Goal: Task Accomplishment & Management: Use online tool/utility

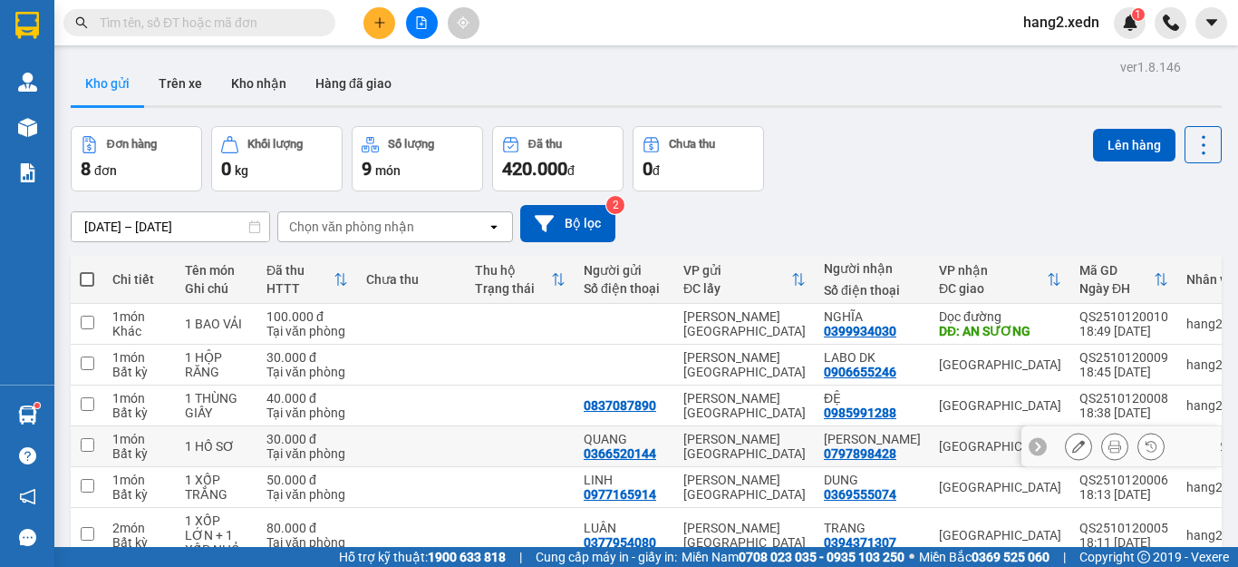
scroll to position [180, 0]
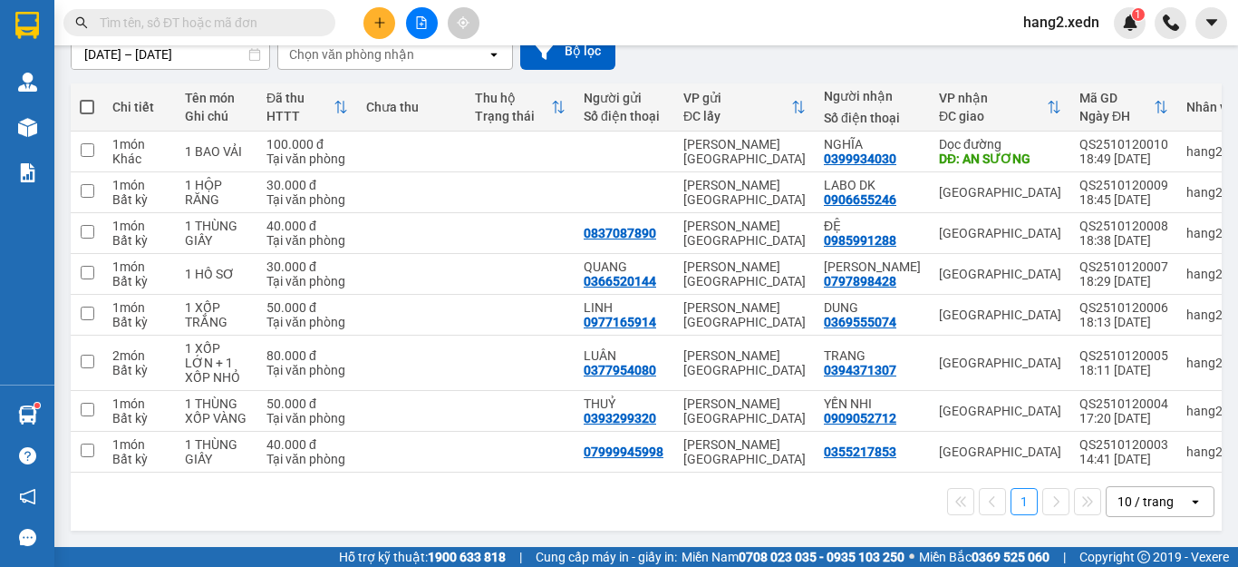
click at [1054, 499] on icon at bounding box center [1056, 501] width 5 height 11
click at [1189, 500] on icon "open" at bounding box center [1196, 501] width 15 height 15
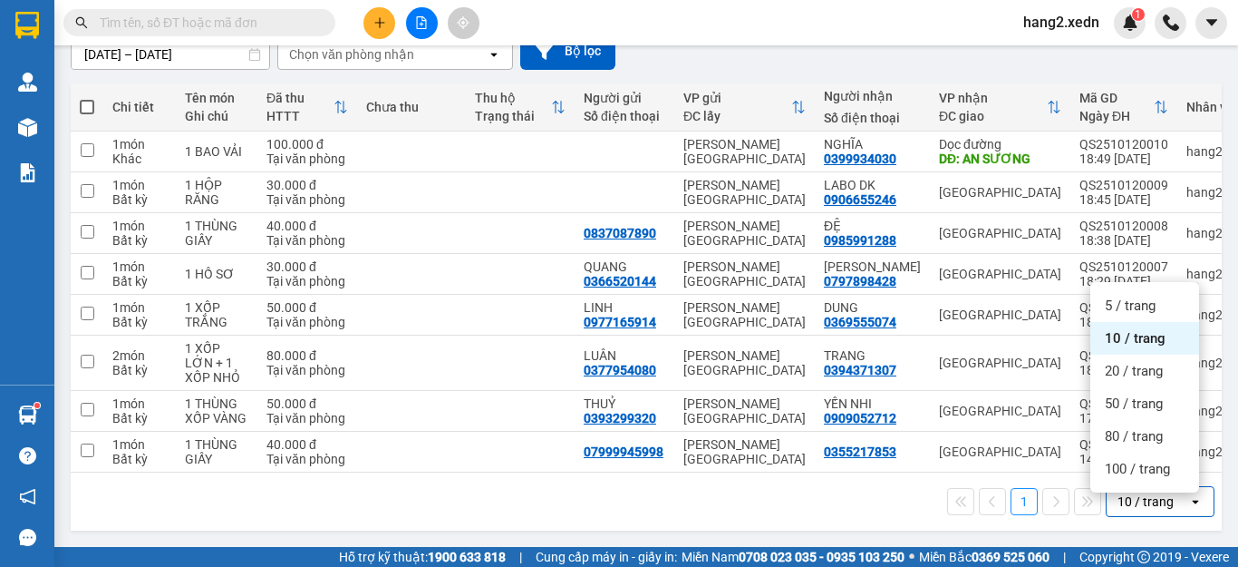
click at [526, 499] on div "1 10 / trang open" at bounding box center [646, 501] width 1137 height 31
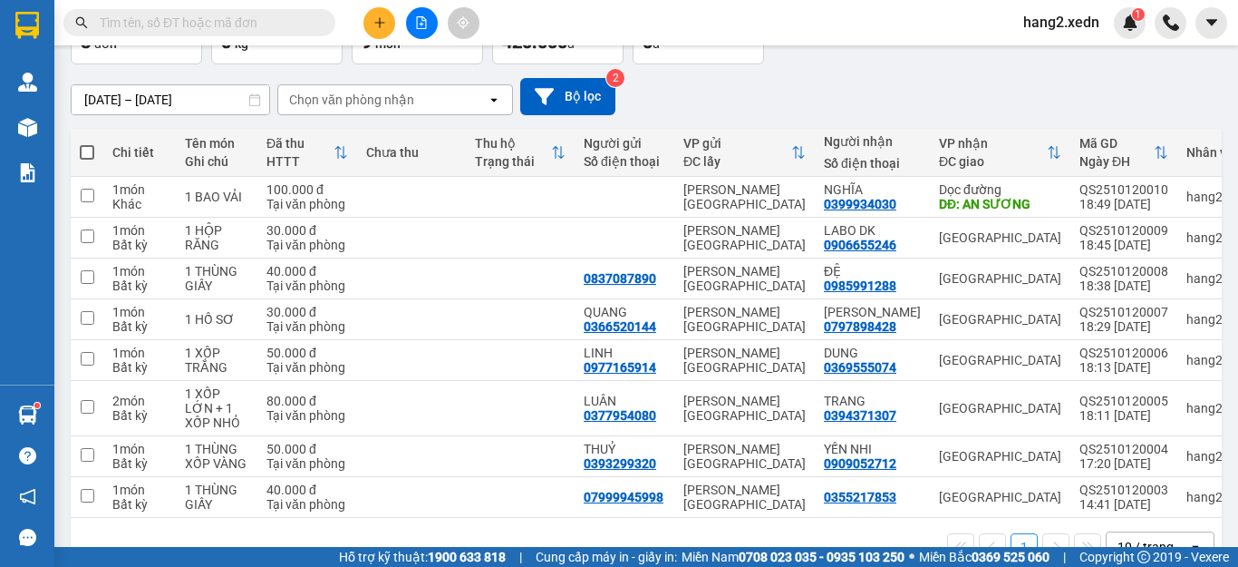
scroll to position [135, 0]
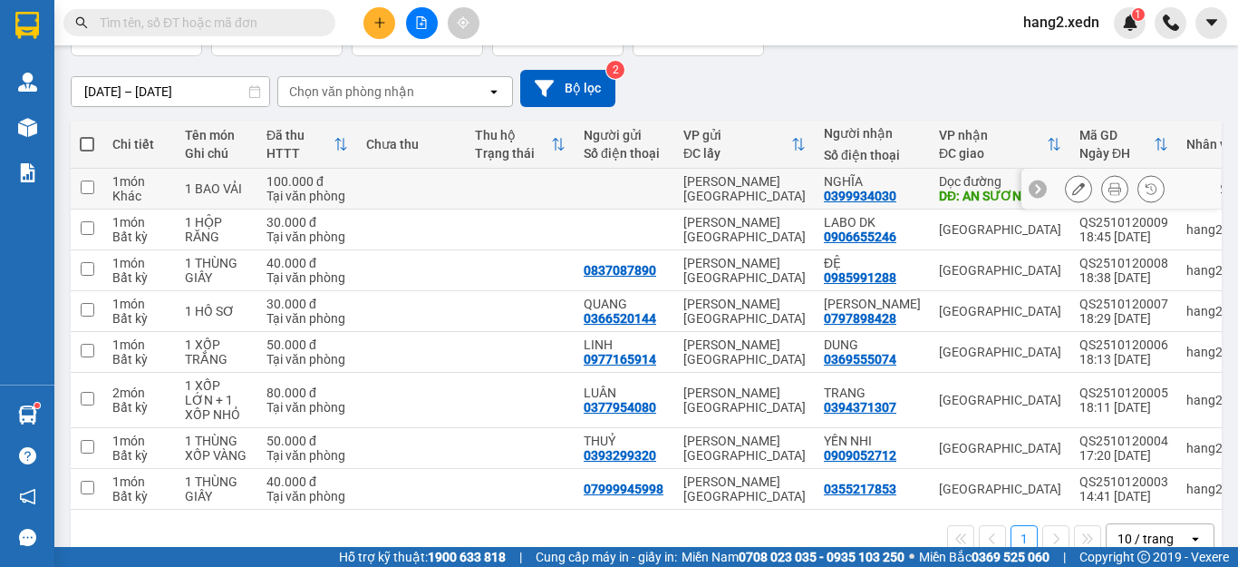
click at [84, 188] on input "checkbox" at bounding box center [88, 187] width 14 height 14
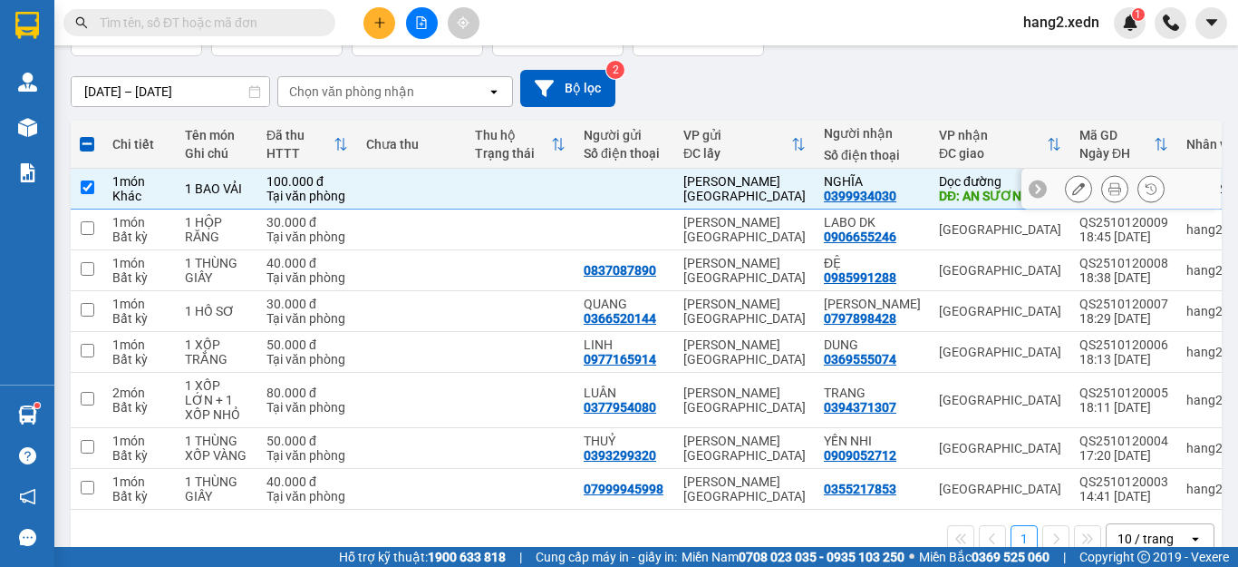
click at [92, 189] on input "checkbox" at bounding box center [88, 187] width 14 height 14
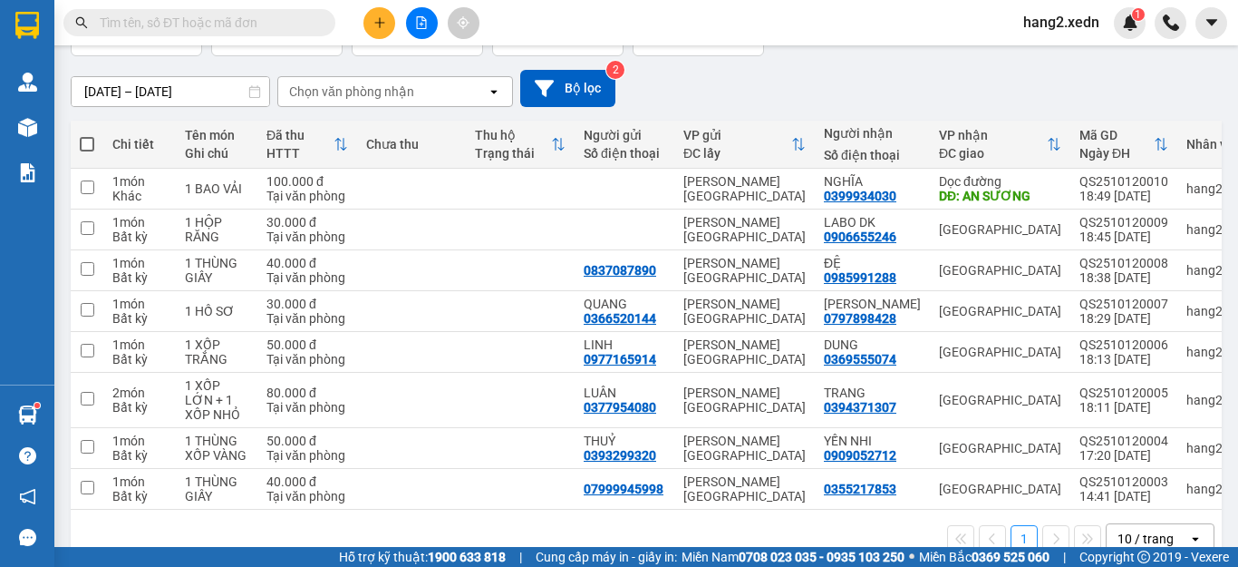
click at [92, 140] on span at bounding box center [87, 144] width 15 height 15
click at [87, 135] on input "checkbox" at bounding box center [87, 135] width 0 height 0
checkbox input "true"
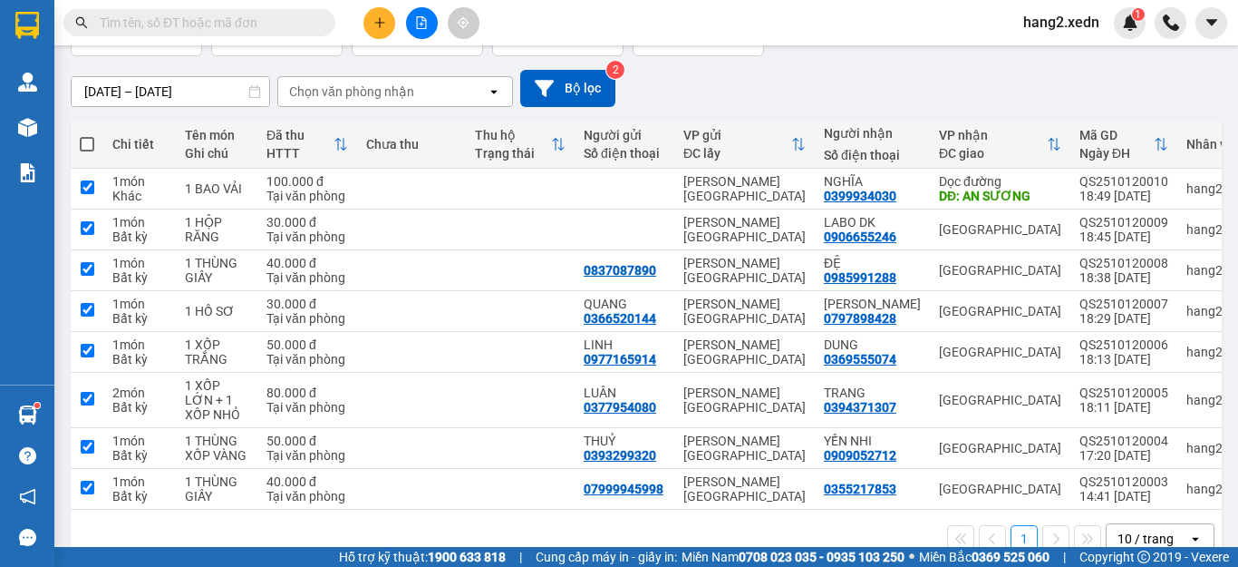
checkbox input "true"
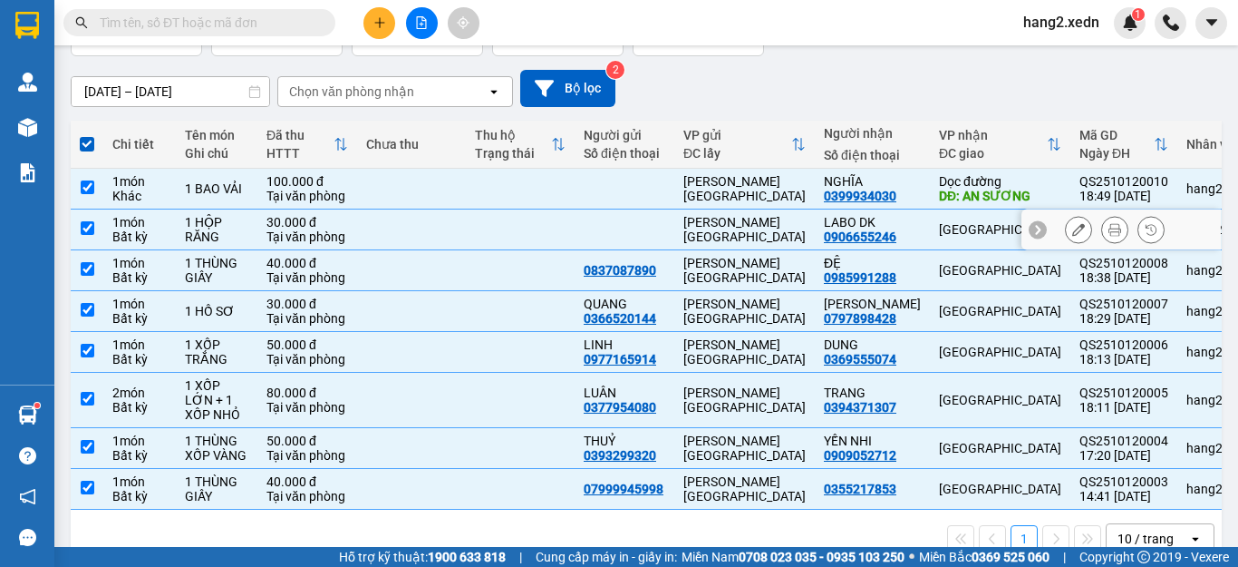
click at [89, 235] on td at bounding box center [87, 229] width 33 height 41
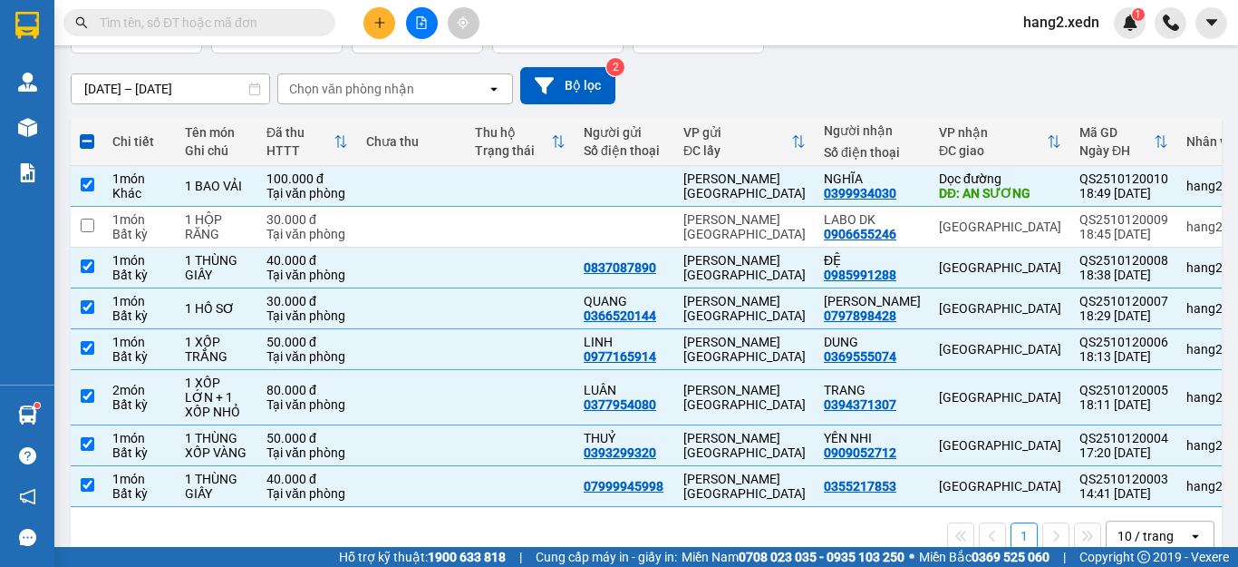
scroll to position [141, 0]
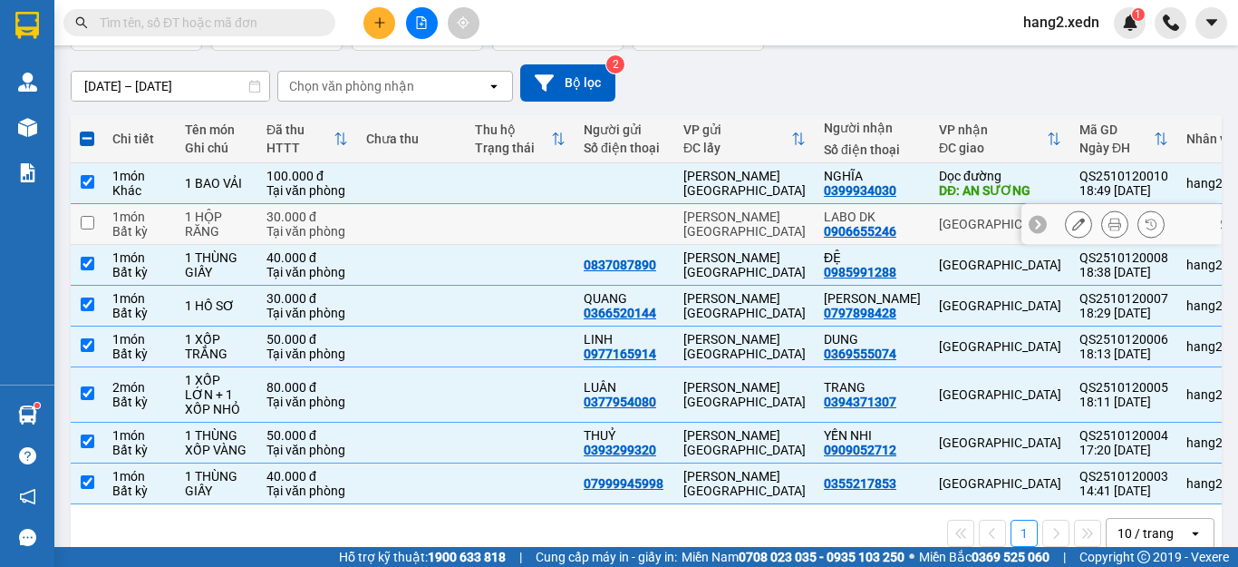
click at [87, 228] on input "checkbox" at bounding box center [88, 223] width 14 height 14
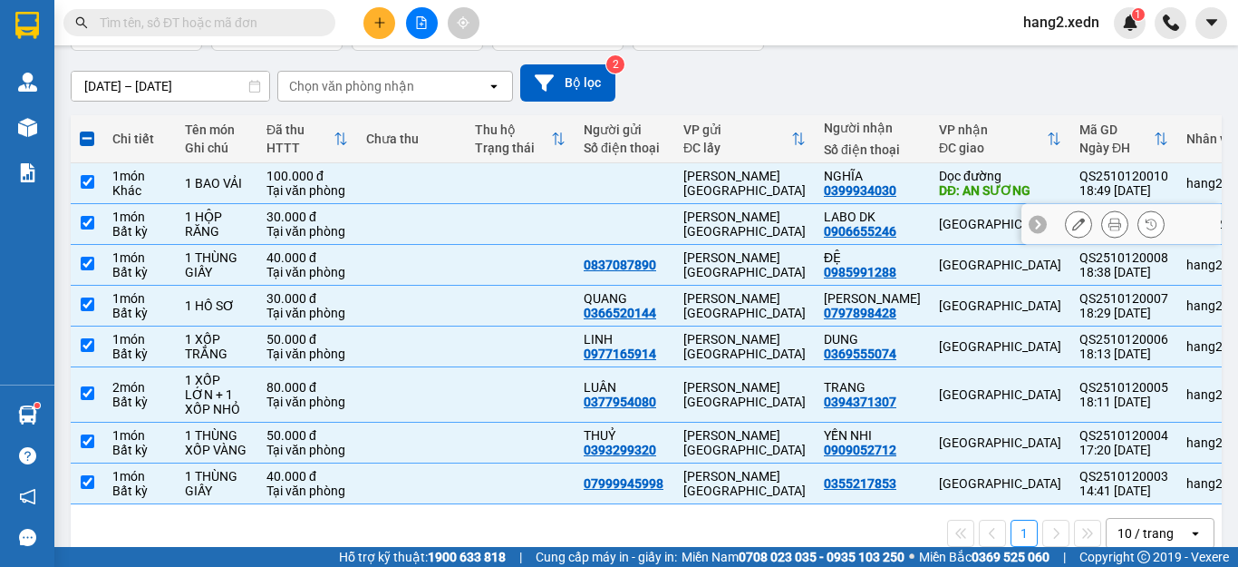
click at [81, 219] on input "checkbox" at bounding box center [88, 223] width 14 height 14
checkbox input "false"
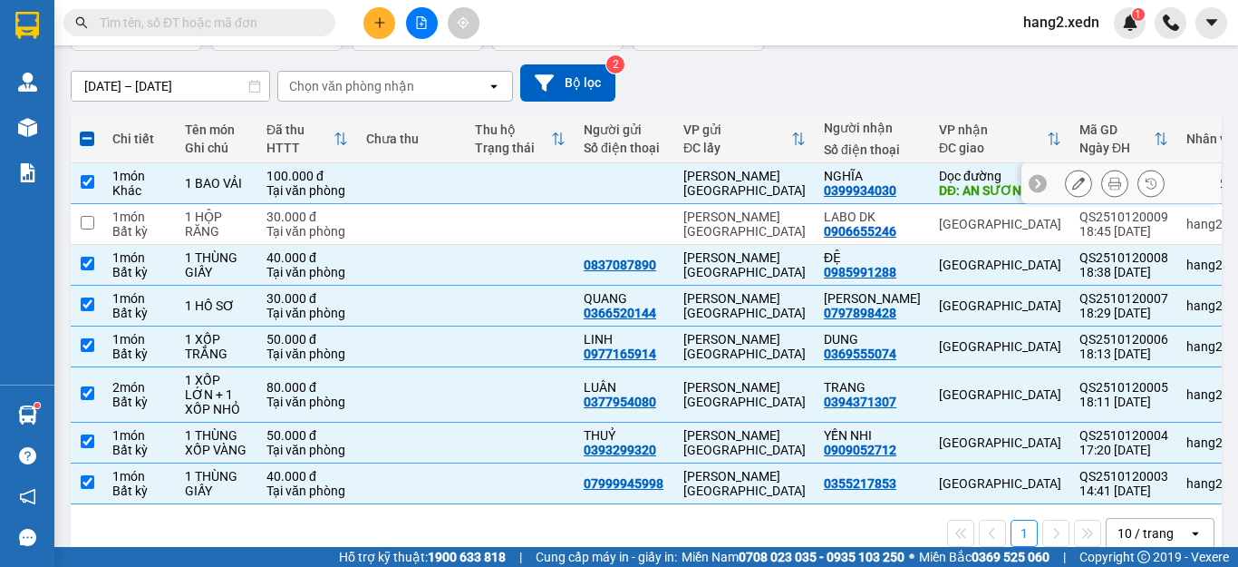
click at [90, 182] on input "checkbox" at bounding box center [88, 182] width 14 height 14
checkbox input "false"
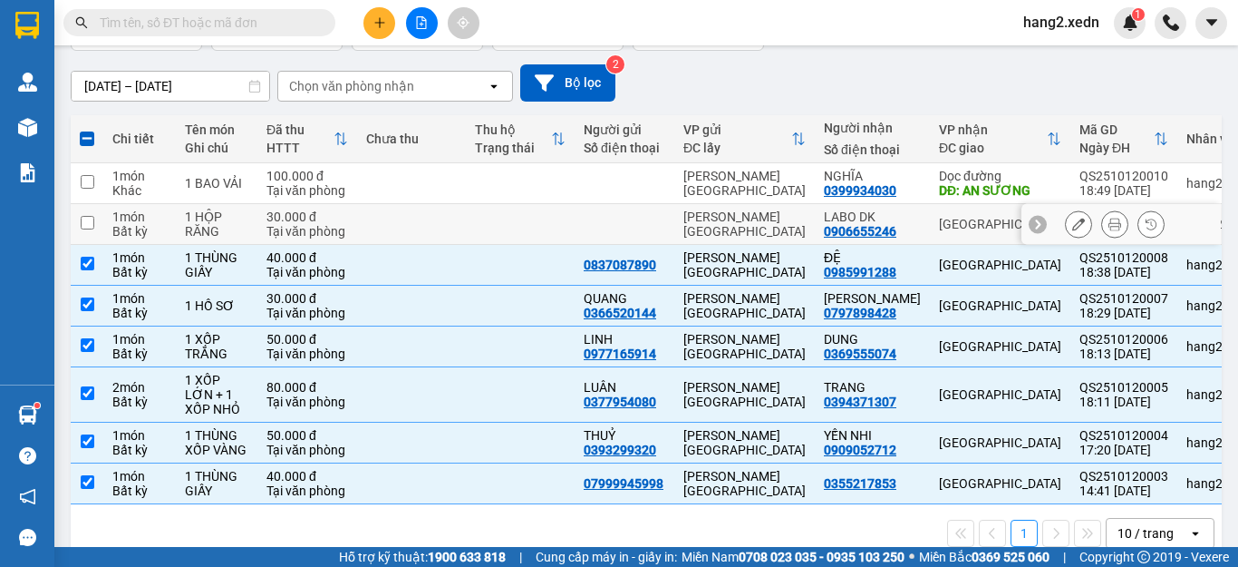
click at [84, 218] on input "checkbox" at bounding box center [88, 223] width 14 height 14
checkbox input "true"
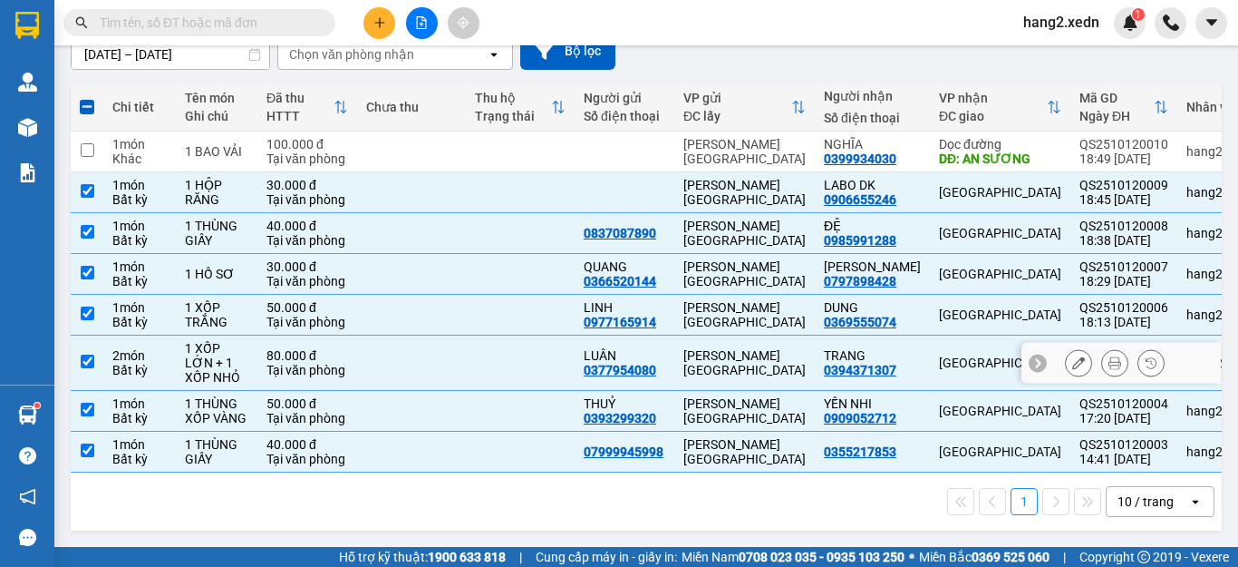
scroll to position [0, 0]
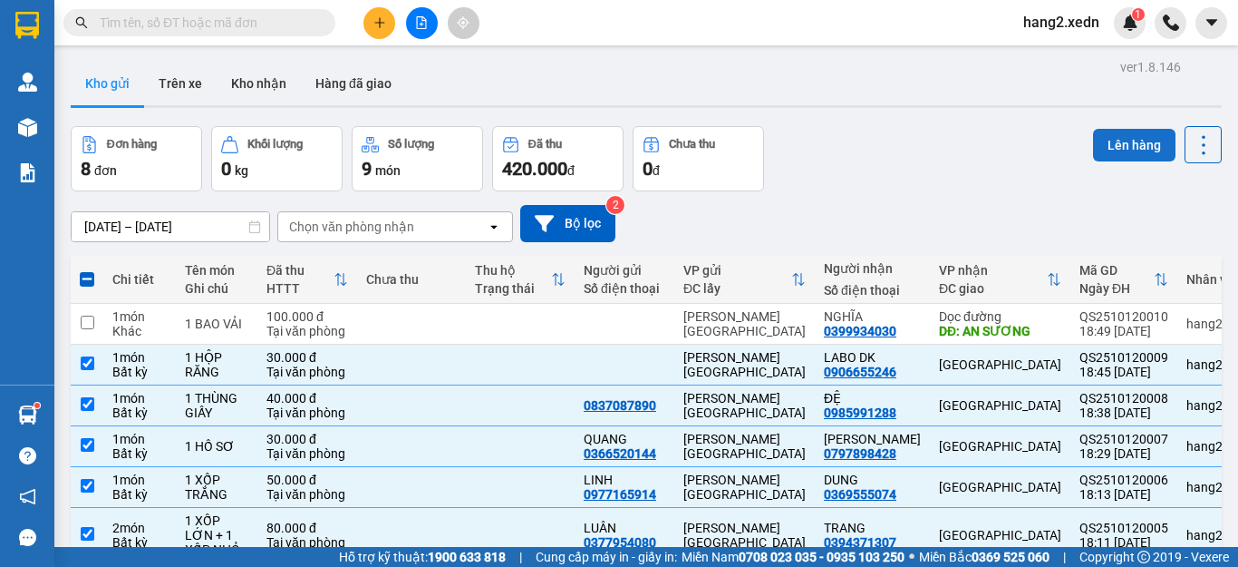
click at [1103, 142] on button "Lên hàng" at bounding box center [1134, 145] width 83 height 33
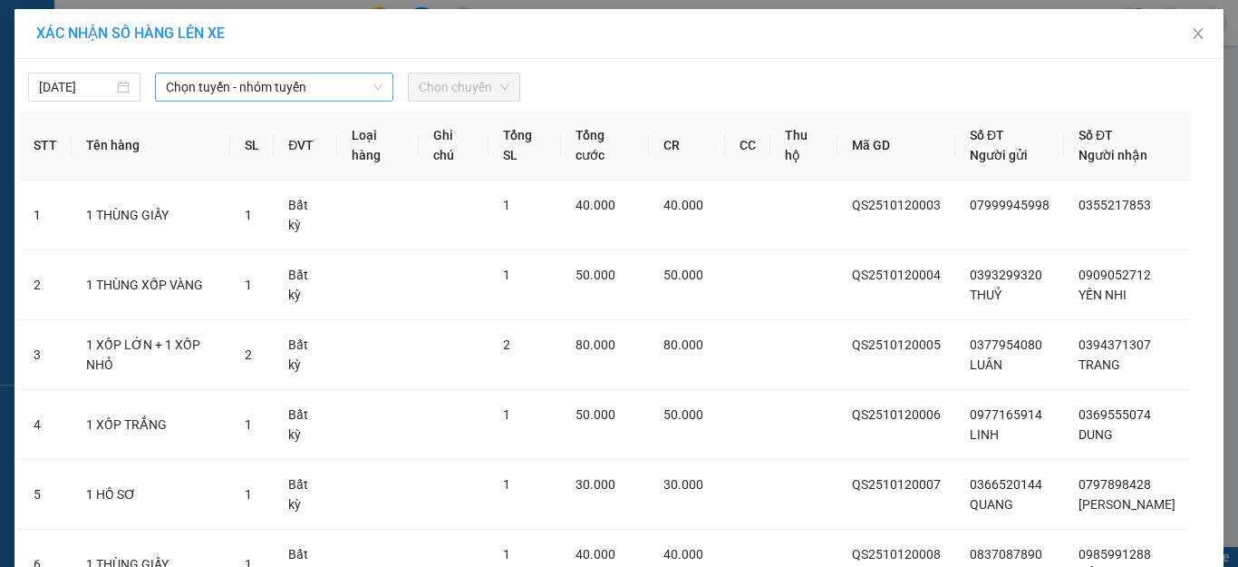
click at [216, 76] on span "Chọn tuyến - nhóm tuyến" at bounding box center [274, 86] width 217 height 27
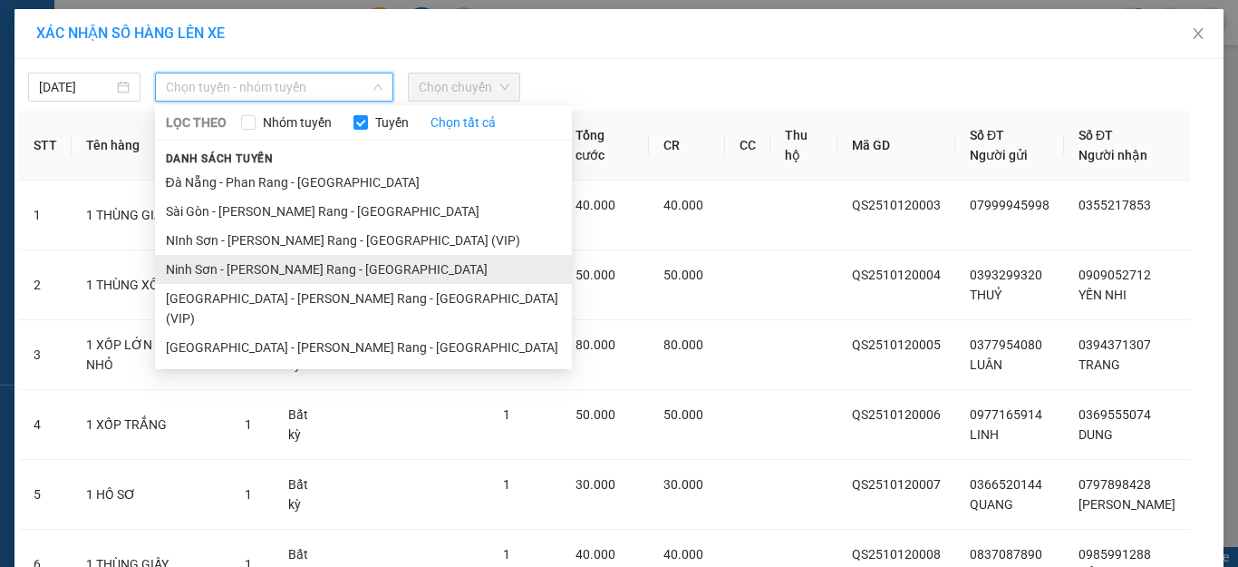
click at [209, 268] on li "Ninh Sơn - Phan Rang - Sài Gòn" at bounding box center [363, 269] width 417 height 29
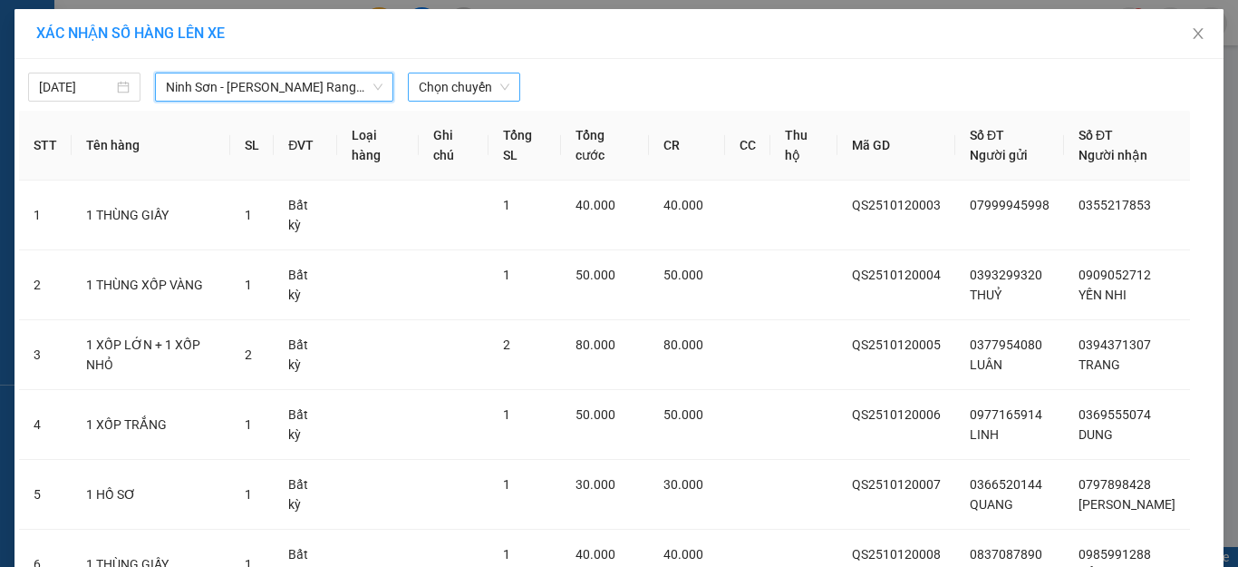
click at [466, 85] on span "Chọn chuyến" at bounding box center [464, 86] width 91 height 27
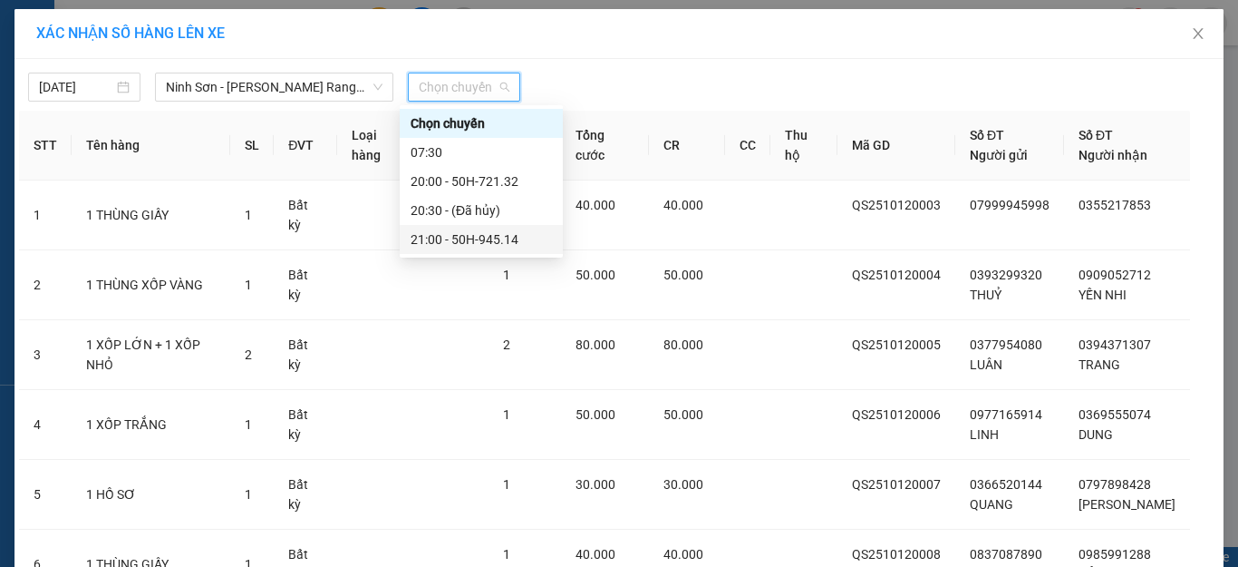
click at [432, 241] on div "21:00 - 50H-945.14" at bounding box center [481, 239] width 141 height 20
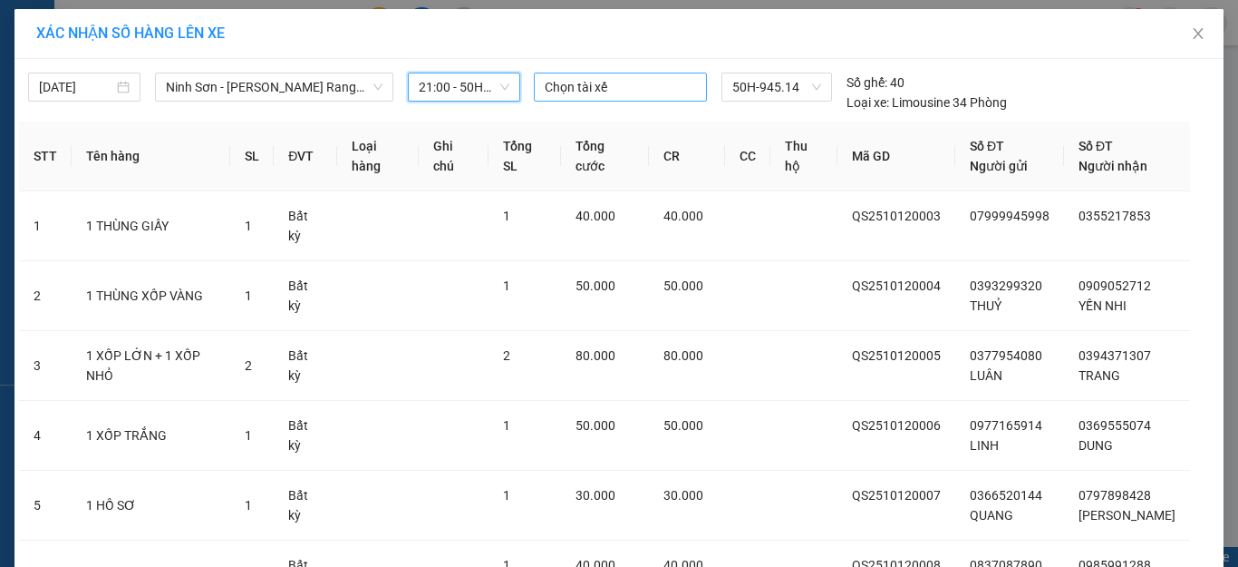
click at [608, 85] on div at bounding box center [621, 87] width 165 height 22
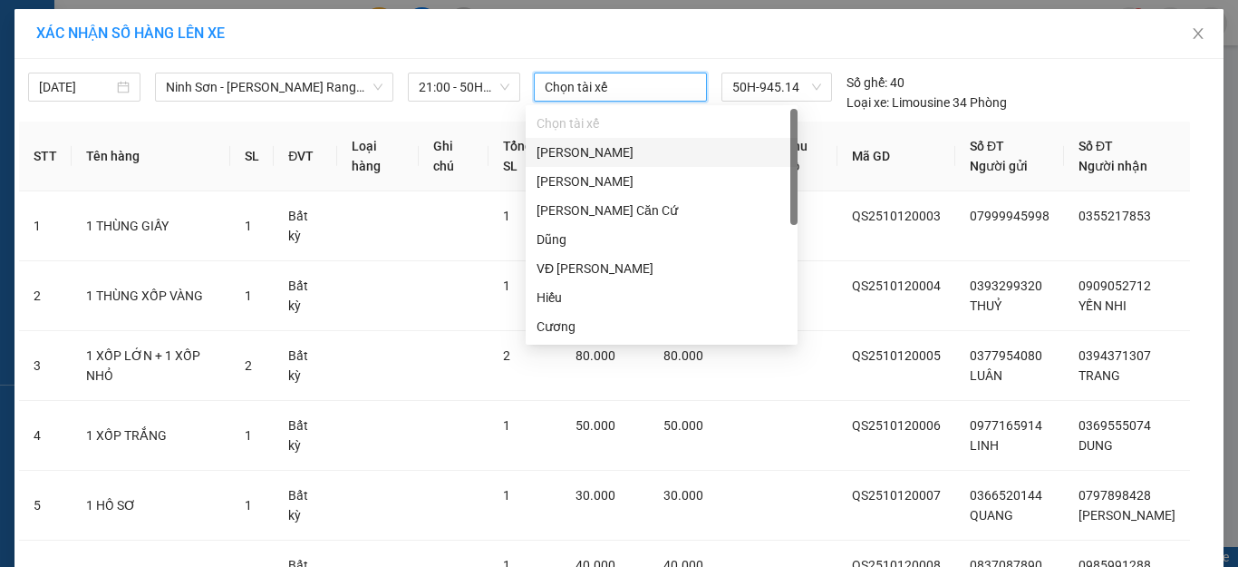
click at [679, 43] on div "XÁC NHẬN SỐ HÀNG LÊN XE" at bounding box center [619, 34] width 1166 height 20
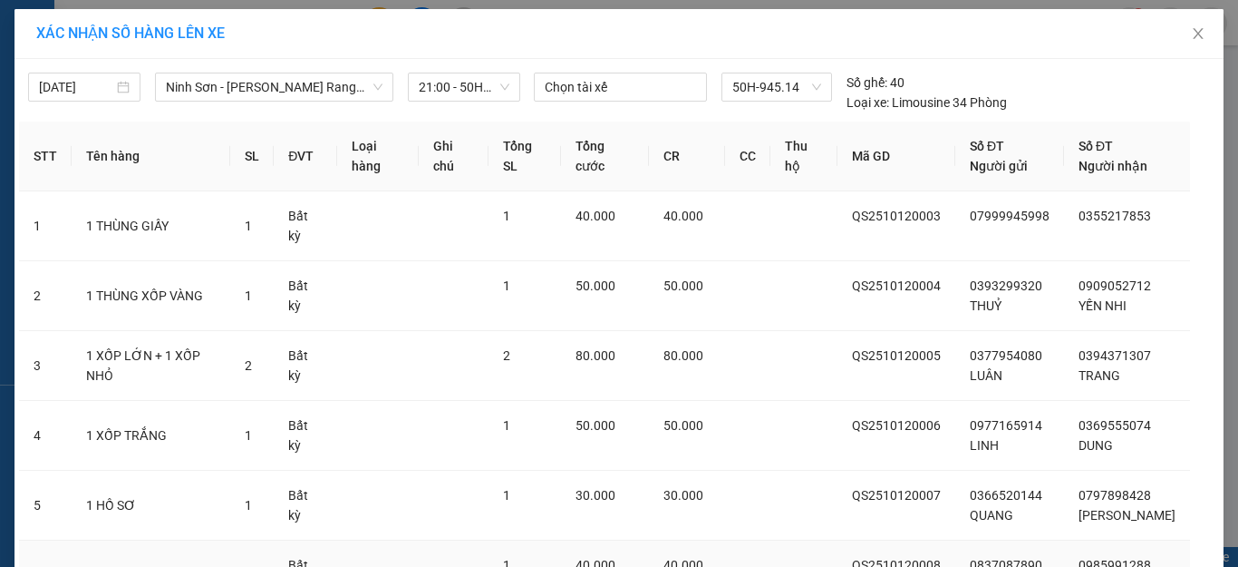
scroll to position [226, 0]
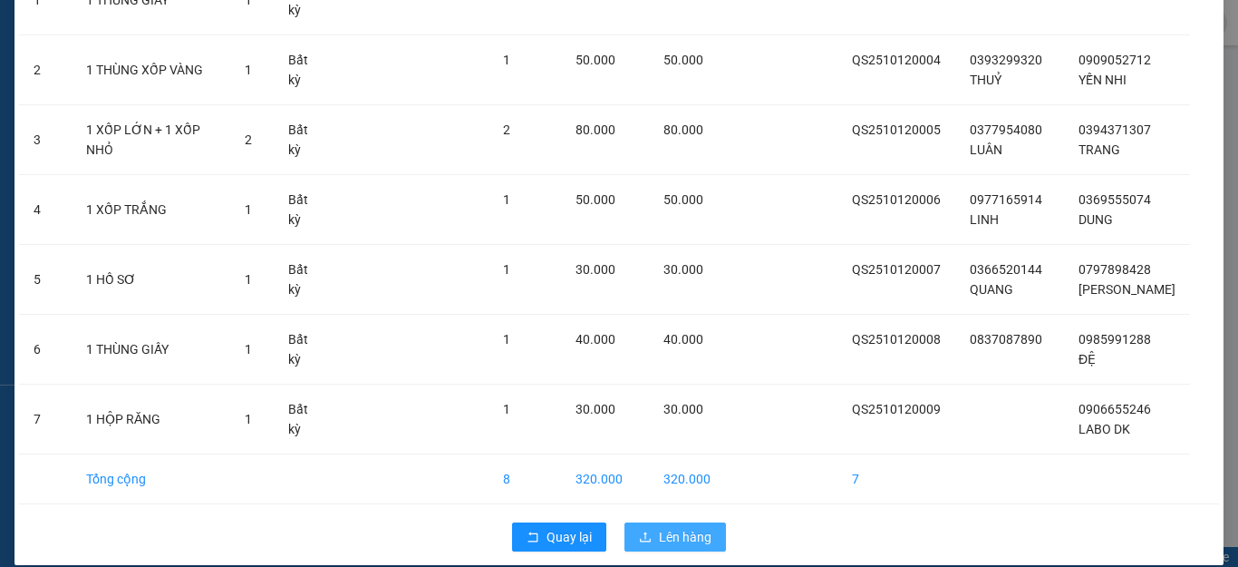
click at [659, 527] on span "Lên hàng" at bounding box center [685, 537] width 53 height 20
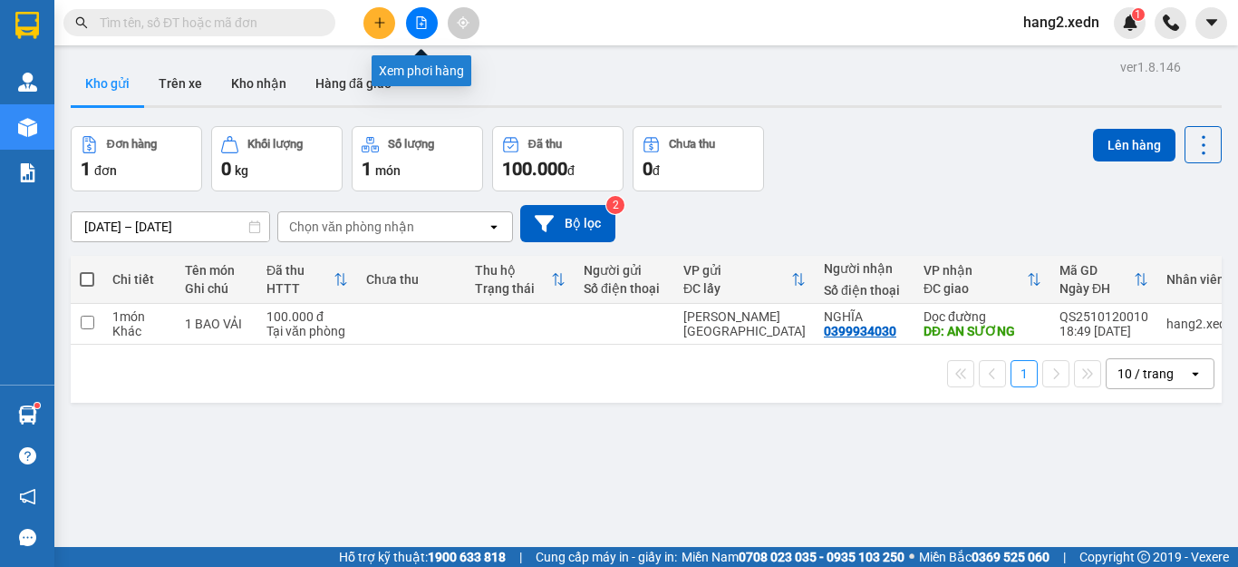
click at [416, 19] on icon "file-add" at bounding box center [421, 22] width 13 height 13
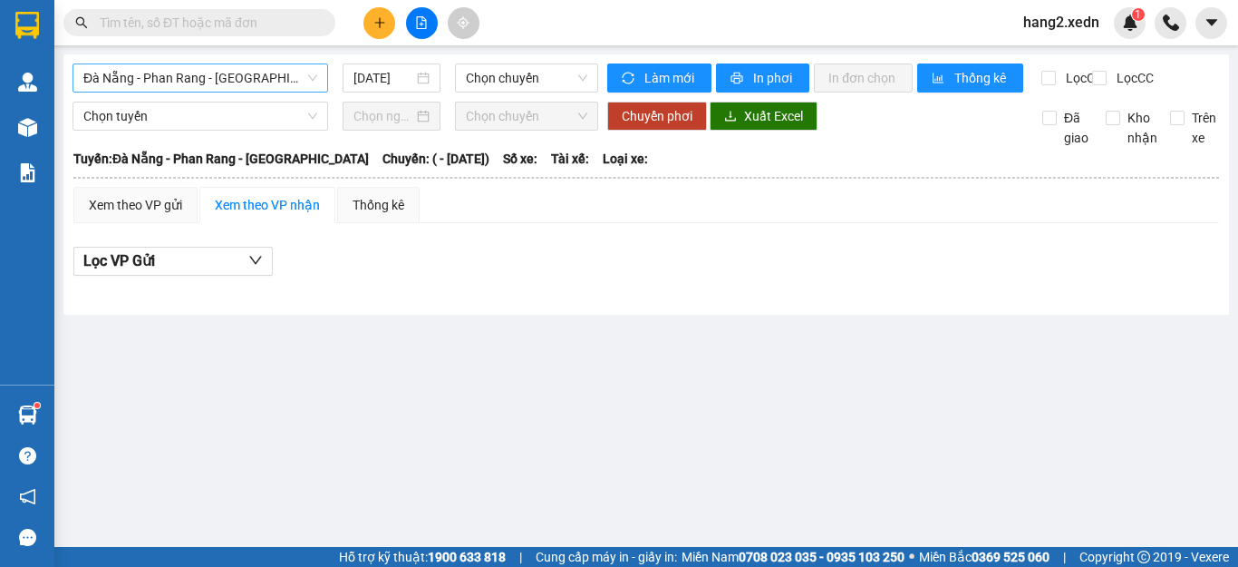
click at [174, 69] on span "Đà Nẵng - Phan Rang - Sài Gòn" at bounding box center [200, 77] width 234 height 27
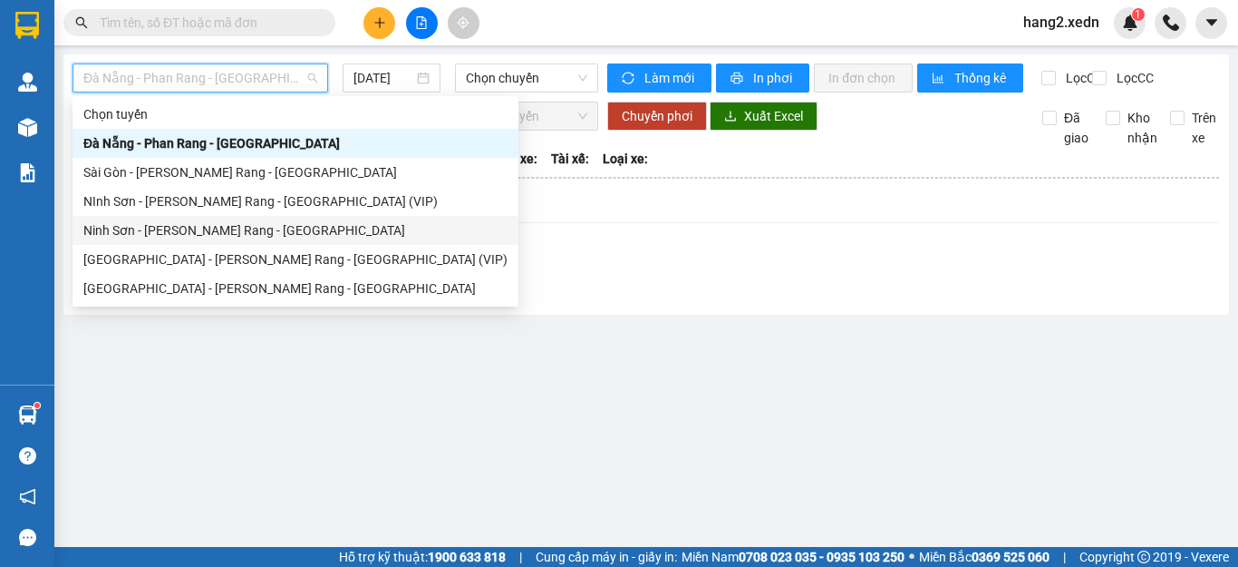
click at [144, 227] on div "Ninh Sơn - Phan Rang - Sài Gòn" at bounding box center [295, 230] width 424 height 20
type input "12/10/2025"
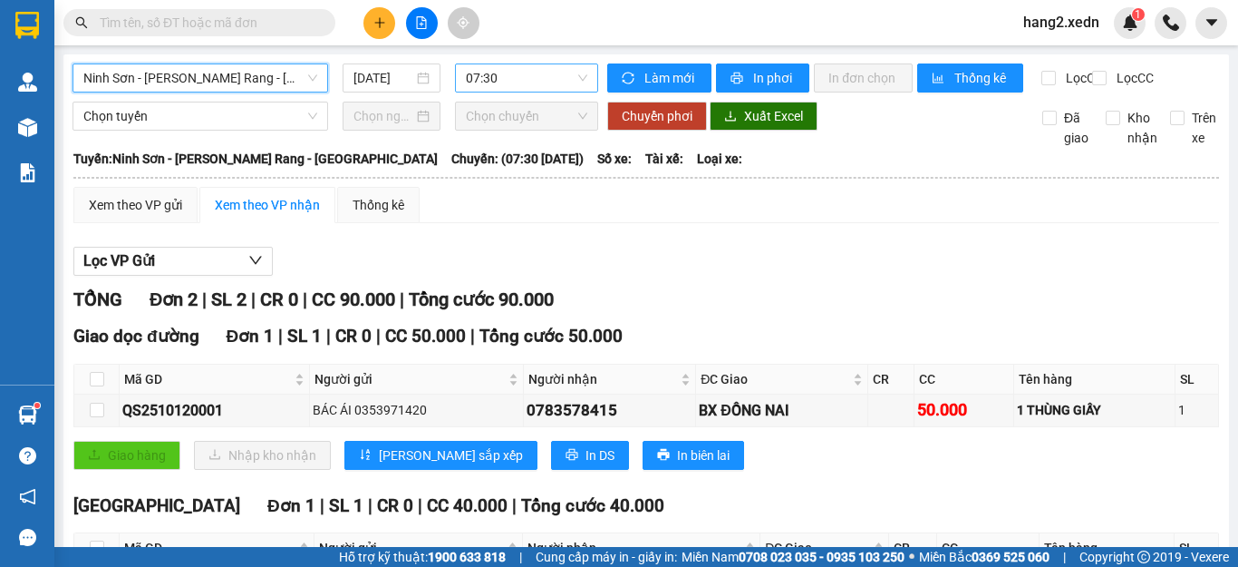
click at [514, 73] on span "07:30" at bounding box center [526, 77] width 121 height 27
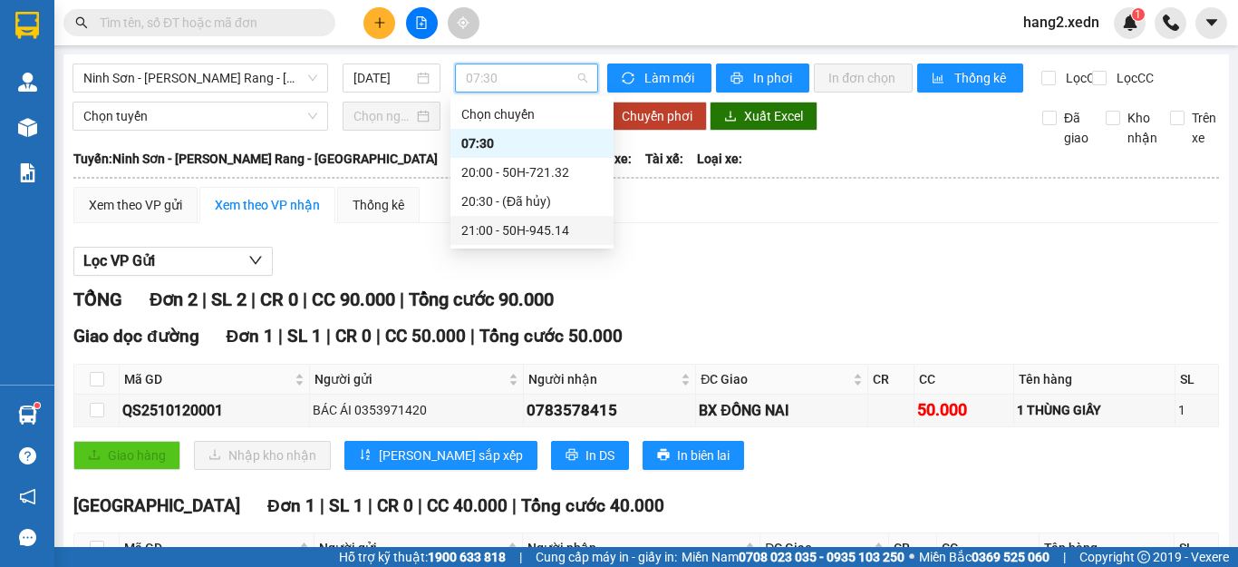
click at [496, 223] on div "21:00 - 50H-945.14" at bounding box center [531, 230] width 141 height 20
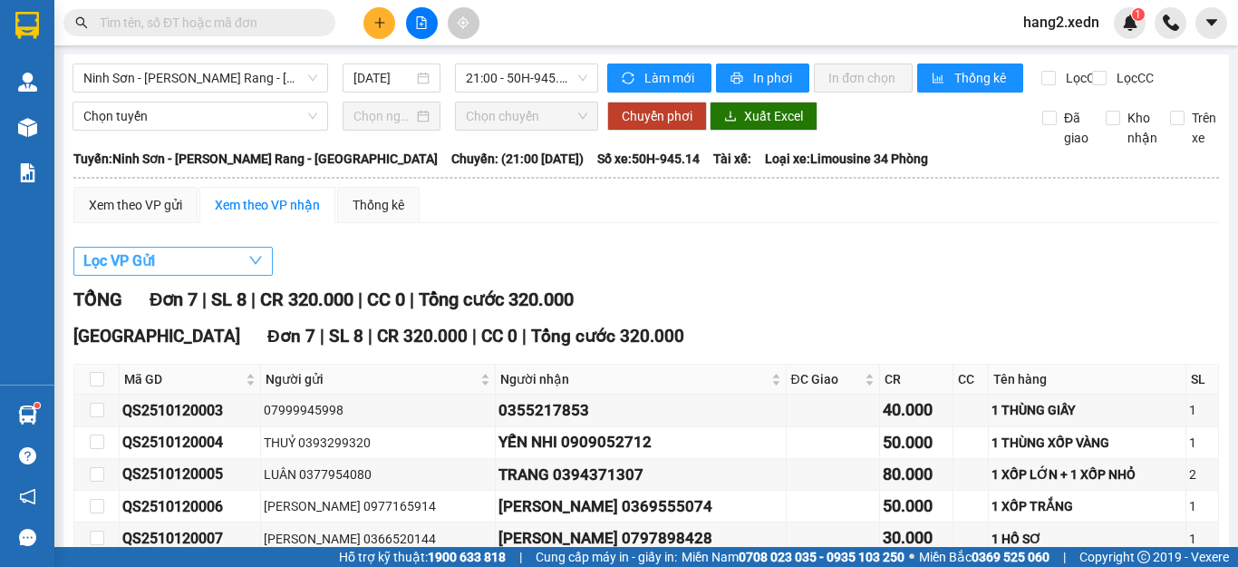
click at [123, 272] on span "Lọc VP Gửi" at bounding box center [119, 260] width 72 height 23
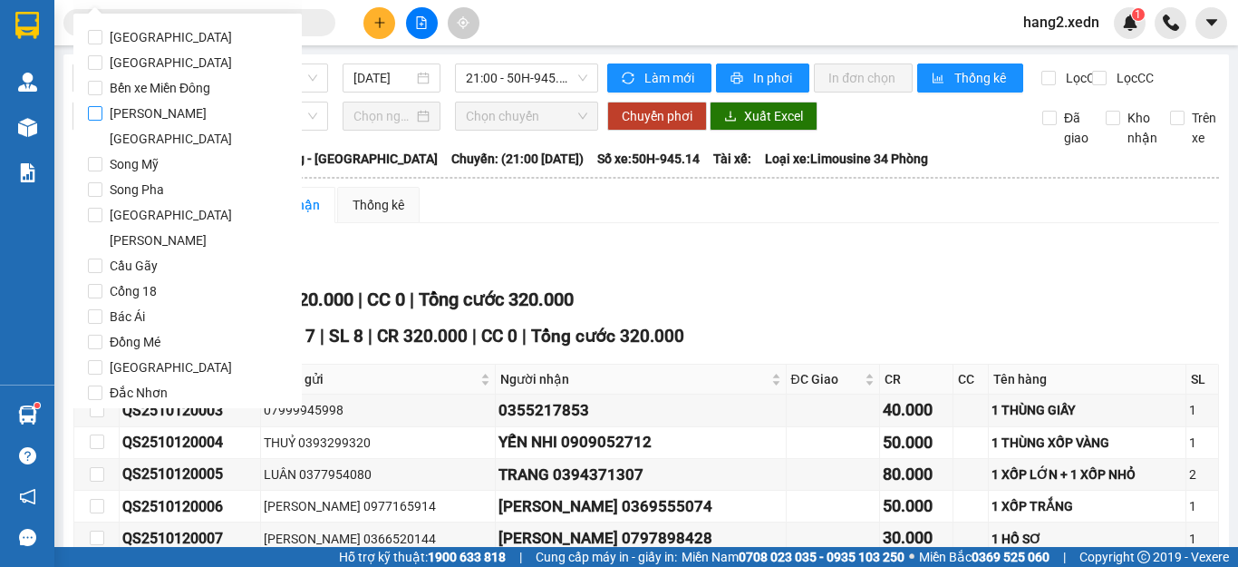
click at [160, 118] on span "Quảng Sơn" at bounding box center [194, 126] width 185 height 51
click at [102, 118] on input "Quảng Sơn" at bounding box center [95, 113] width 15 height 15
checkbox input "true"
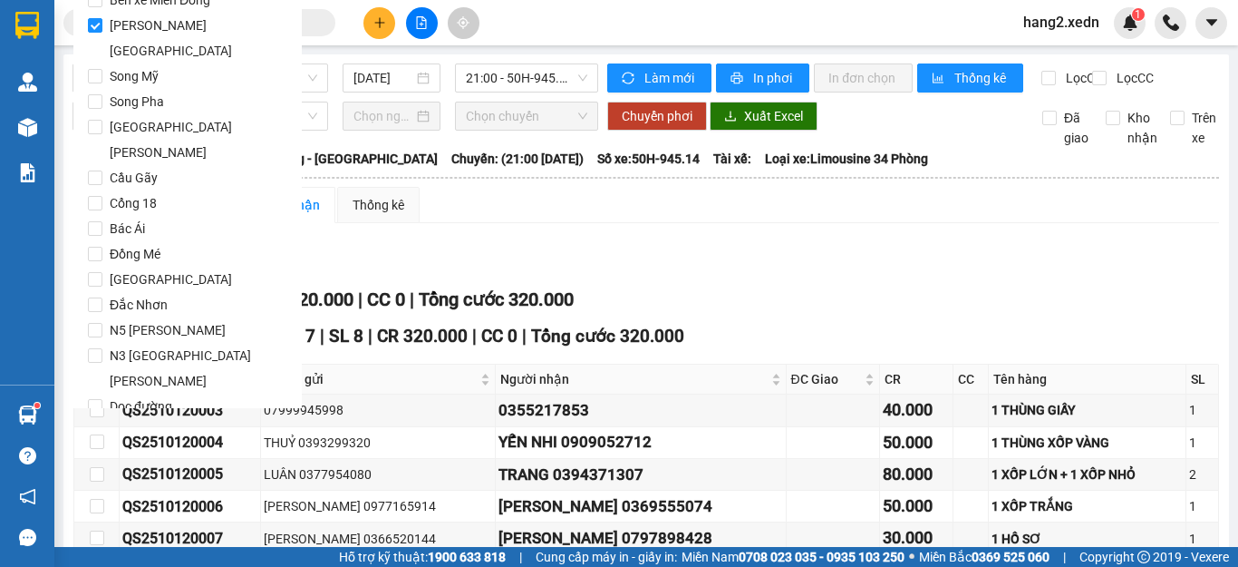
click at [116, 474] on span "Lọc" at bounding box center [112, 484] width 21 height 20
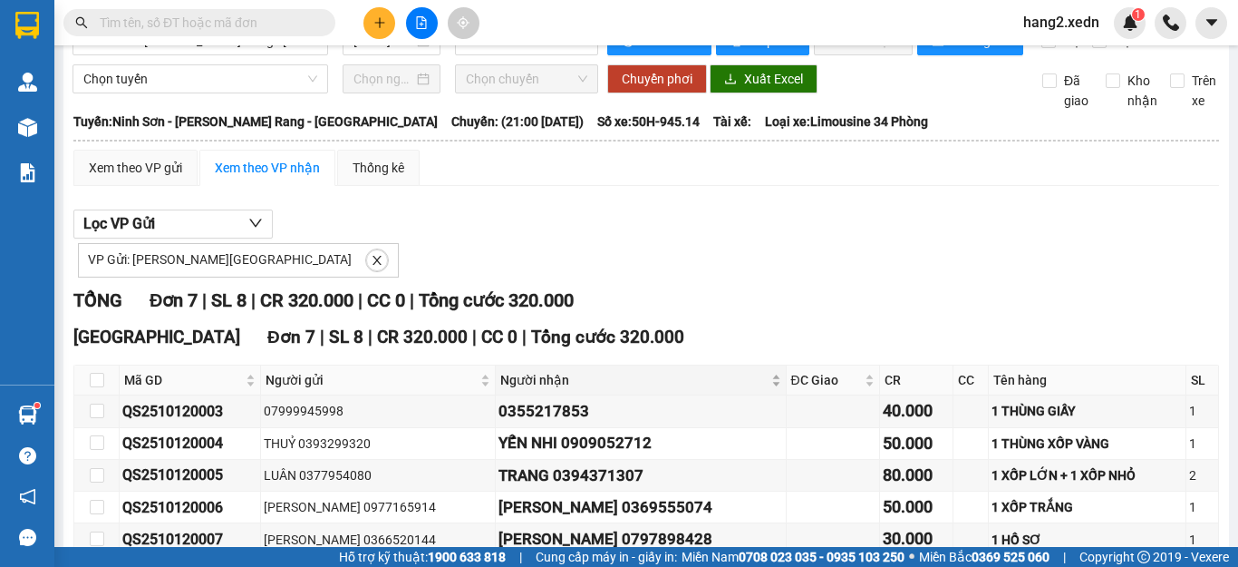
scroll to position [0, 0]
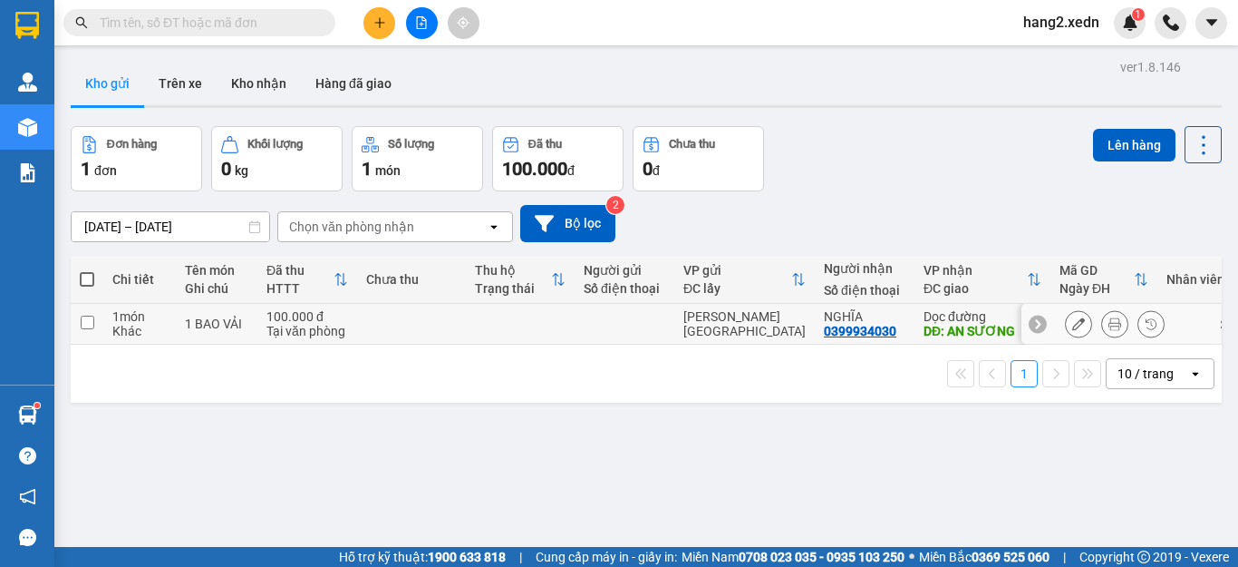
click at [85, 324] on input "checkbox" at bounding box center [88, 323] width 14 height 14
checkbox input "true"
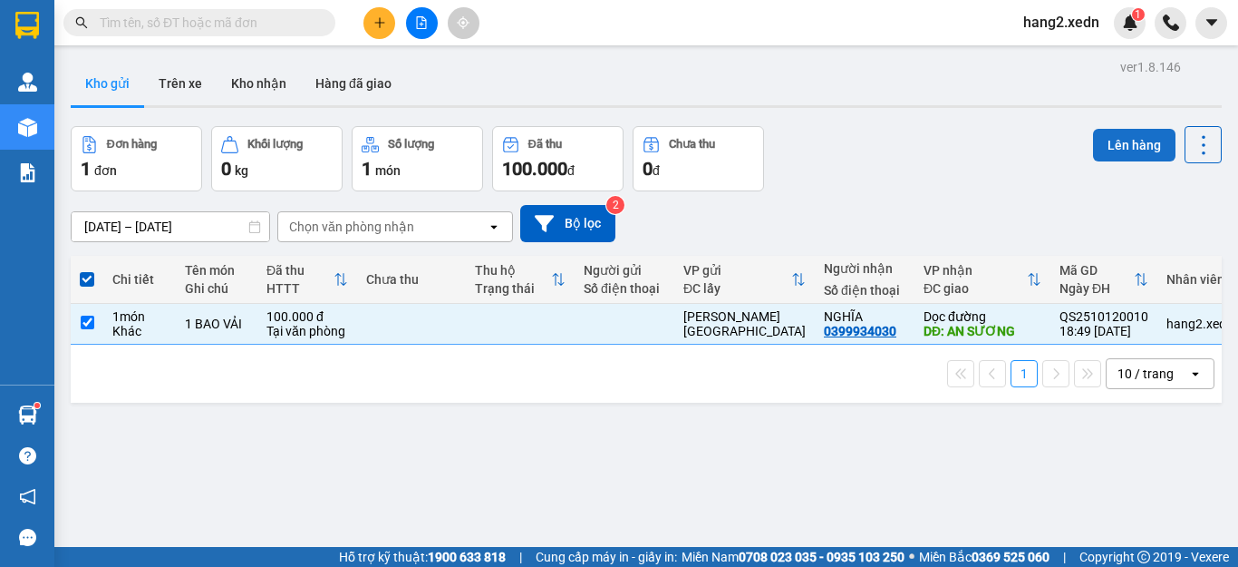
click at [1127, 137] on button "Lên hàng" at bounding box center [1134, 145] width 83 height 33
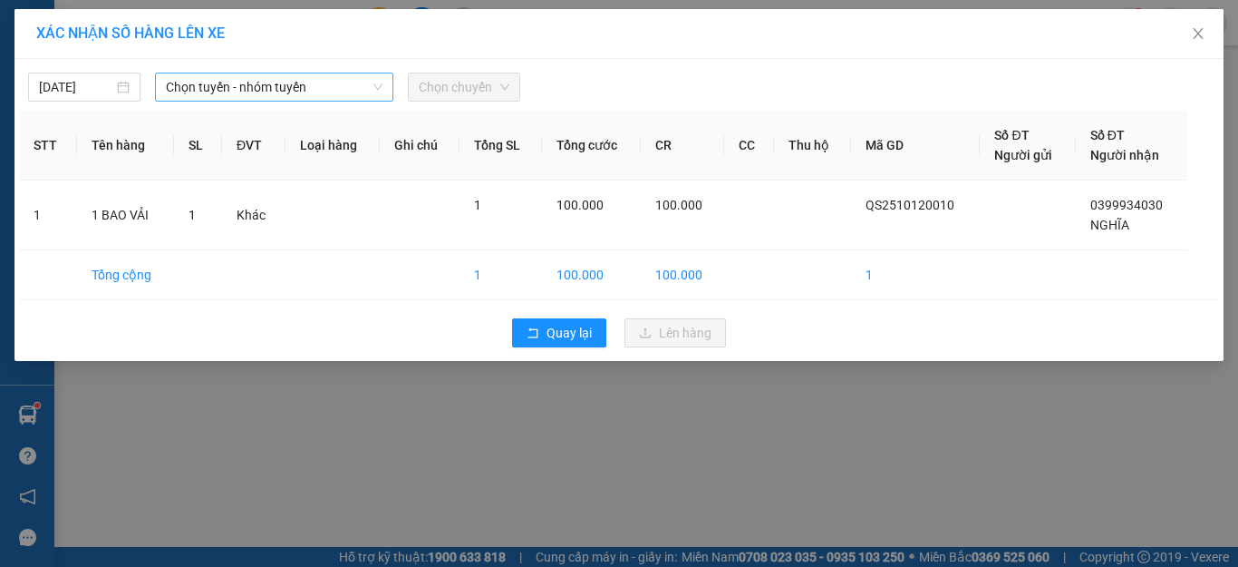
click at [197, 86] on span "Chọn tuyến - nhóm tuyến" at bounding box center [274, 86] width 217 height 27
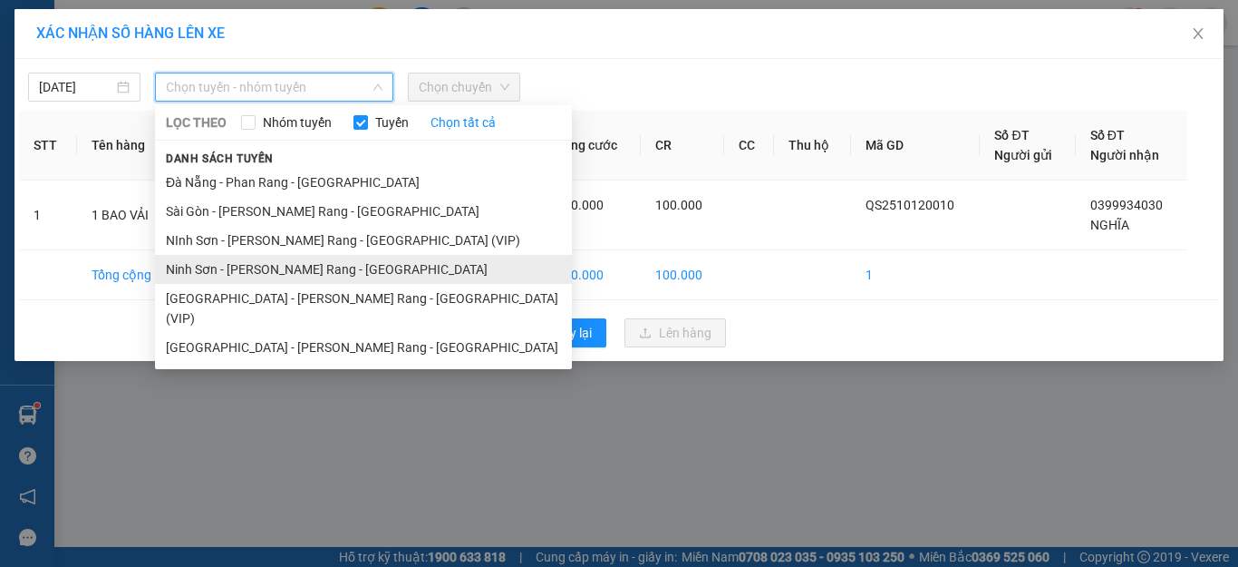
click at [213, 262] on li "Ninh Sơn - Phan Rang - Sài Gòn" at bounding box center [363, 269] width 417 height 29
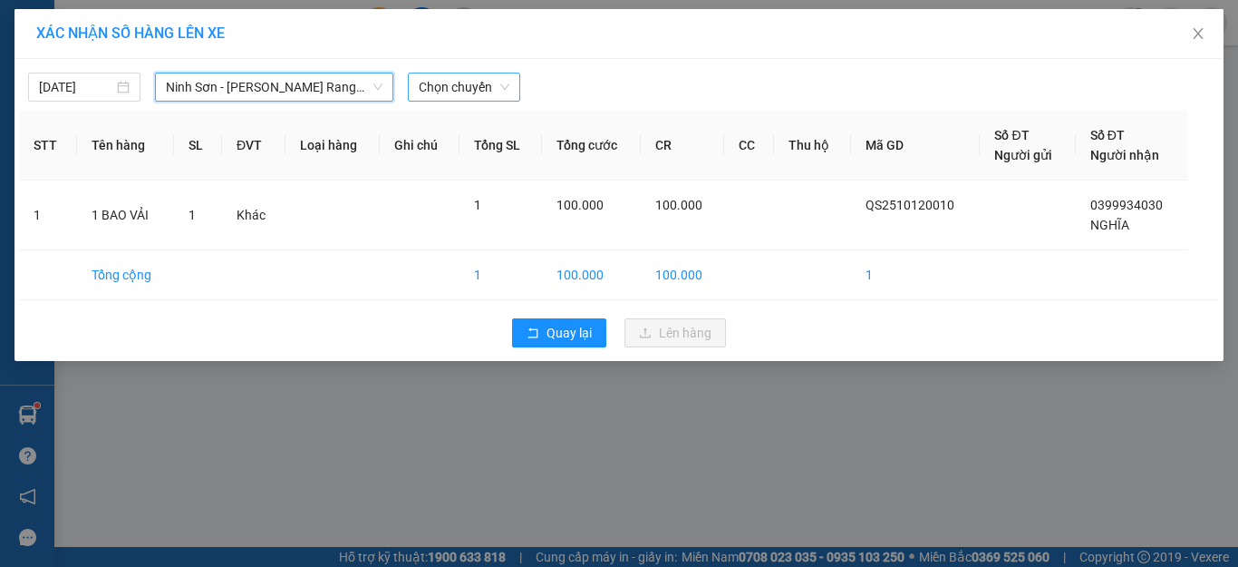
click at [471, 87] on span "Chọn chuyến" at bounding box center [464, 86] width 91 height 27
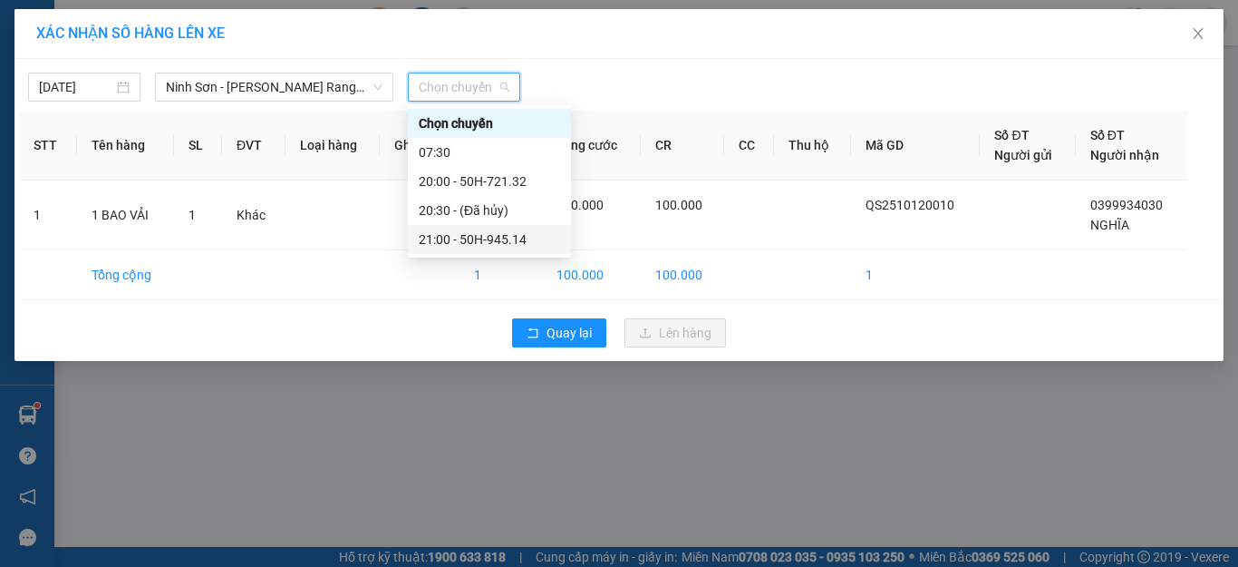
click at [487, 240] on div "21:00 - 50H-945.14" at bounding box center [489, 239] width 141 height 20
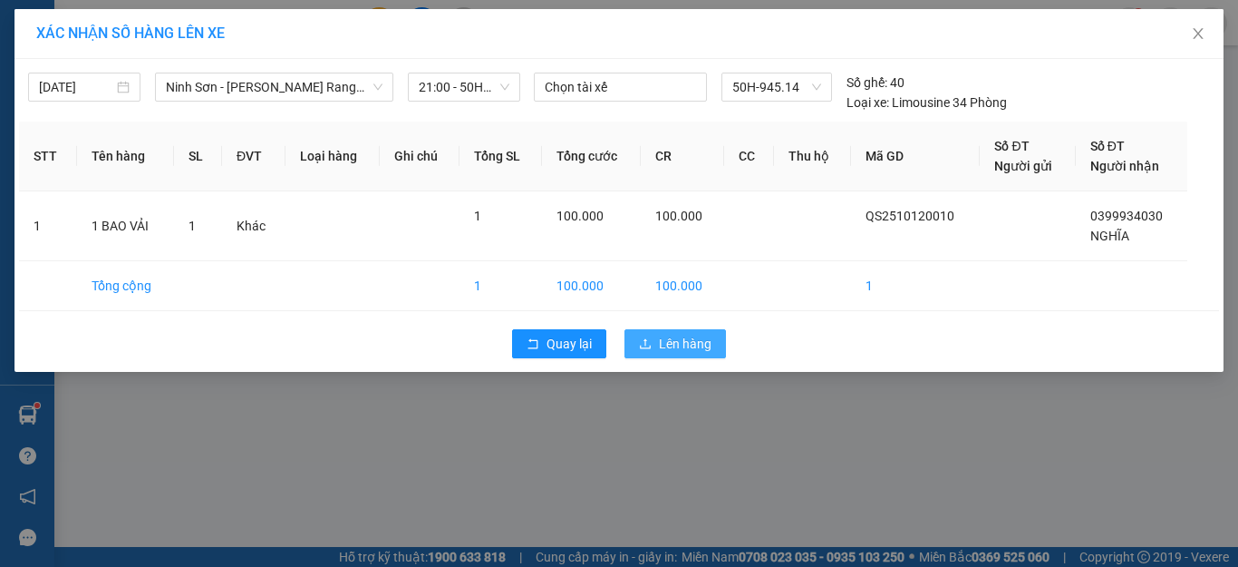
click at [668, 352] on span "Lên hàng" at bounding box center [685, 344] width 53 height 20
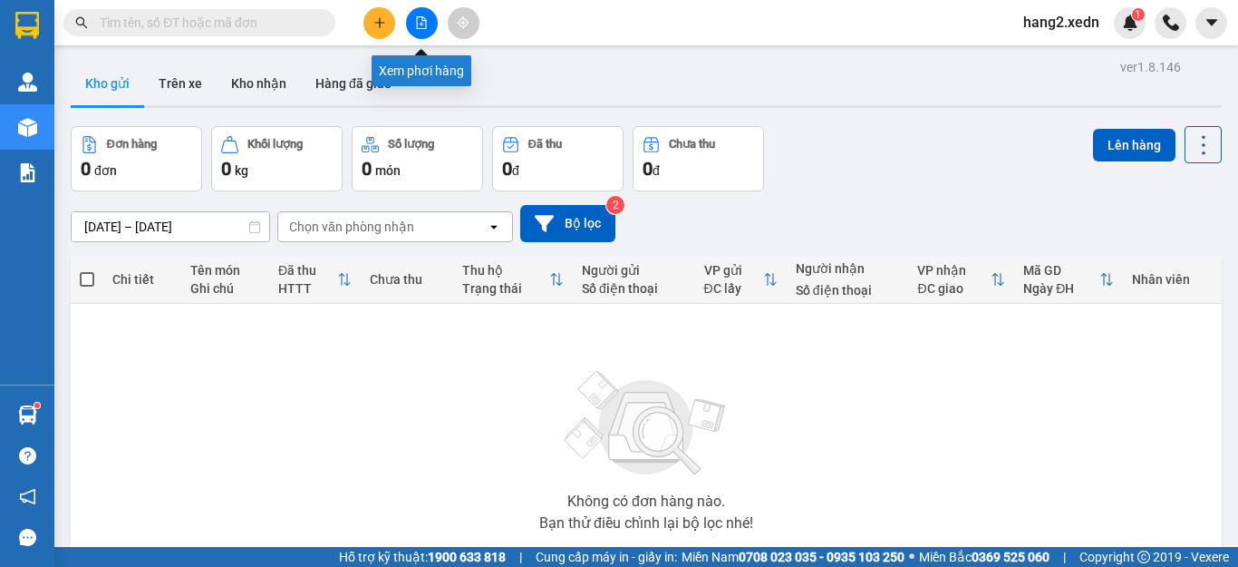
click at [423, 19] on icon "file-add" at bounding box center [421, 22] width 13 height 13
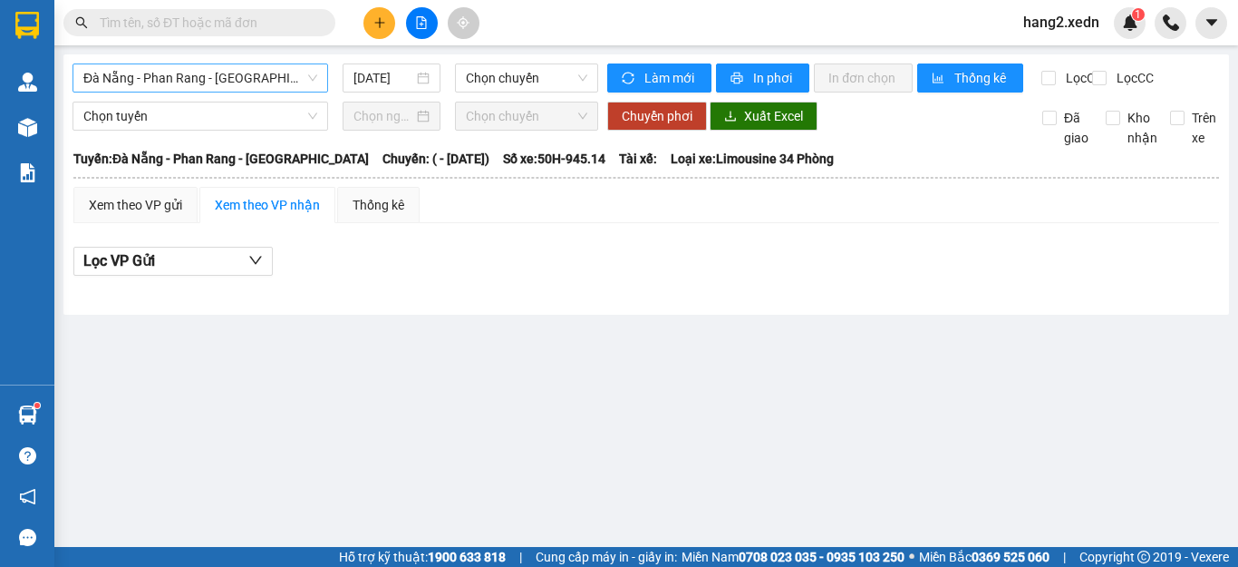
click at [160, 77] on span "Đà Nẵng - Phan Rang - Sài Gòn" at bounding box center [200, 77] width 234 height 27
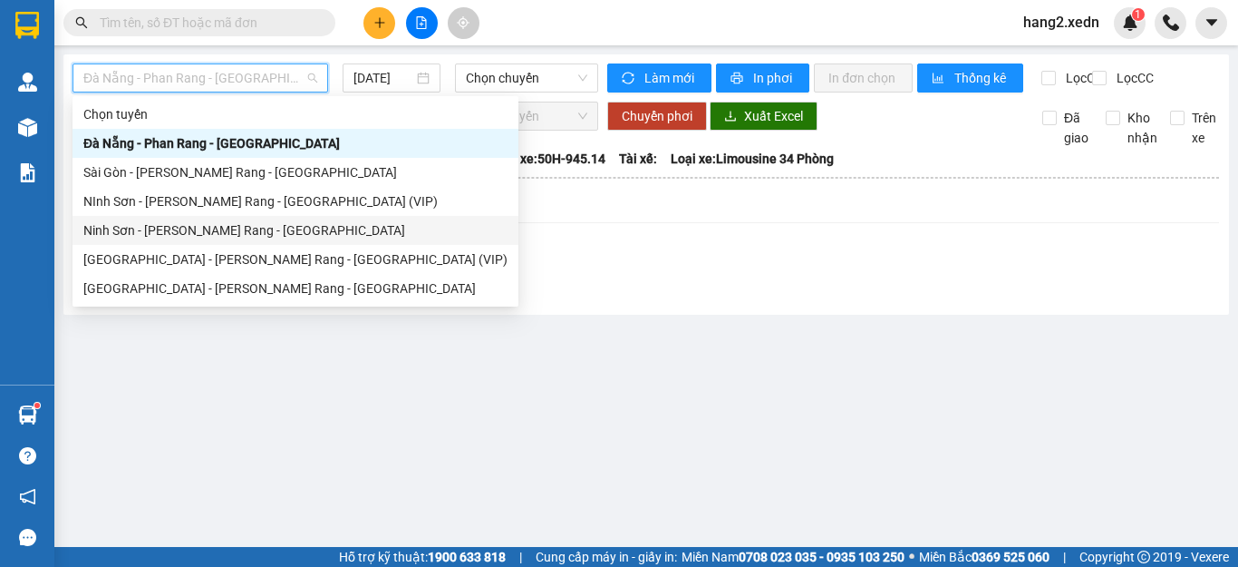
click at [143, 226] on div "Ninh Sơn - Phan Rang - Sài Gòn" at bounding box center [295, 230] width 424 height 20
type input "12/10/2025"
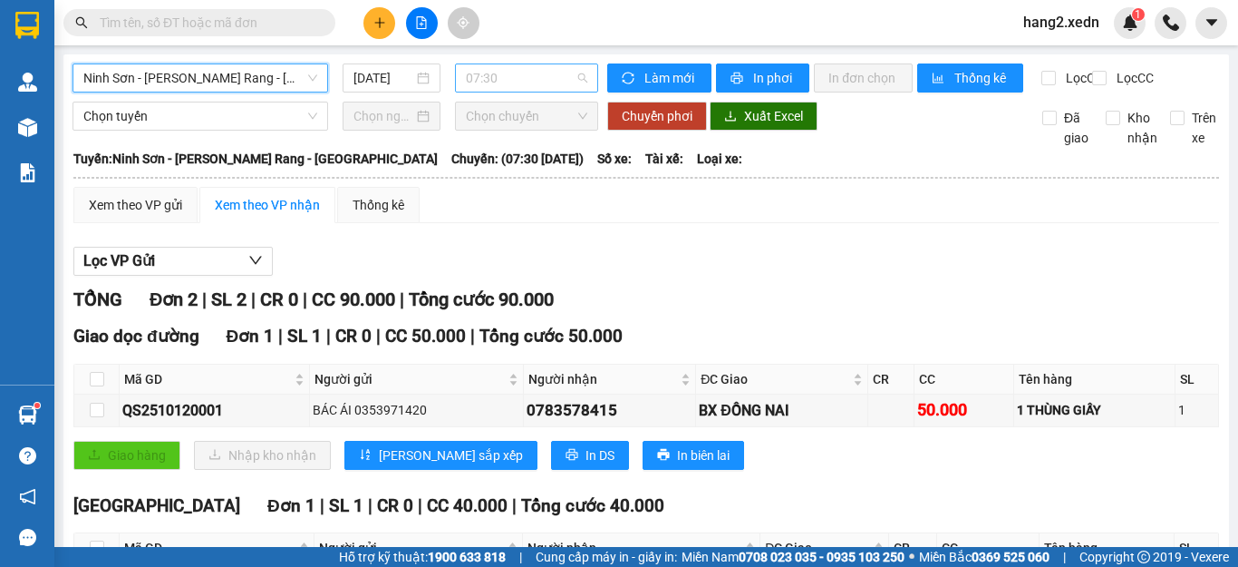
click at [496, 76] on span "07:30" at bounding box center [526, 77] width 121 height 27
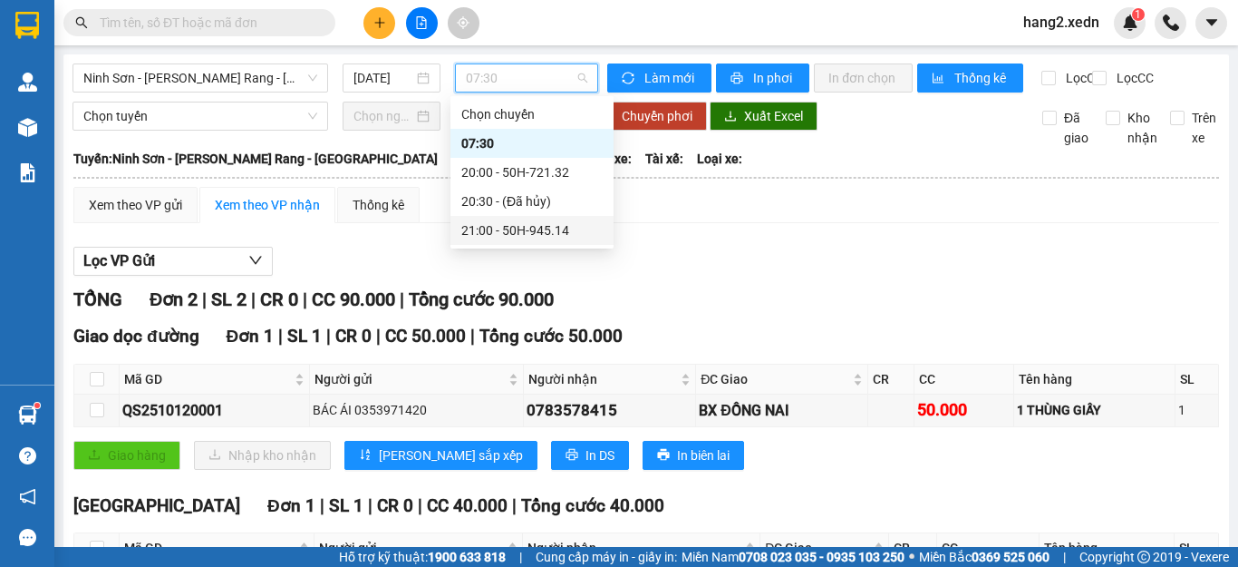
click at [488, 235] on div "21:00 - 50H-945.14" at bounding box center [531, 230] width 141 height 20
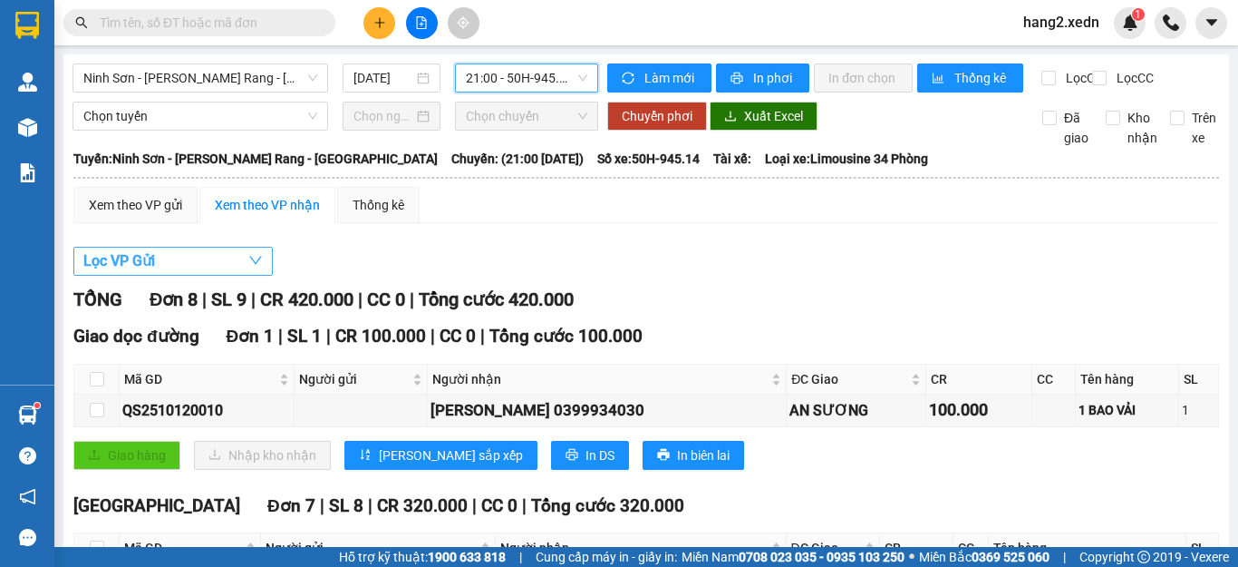
click at [170, 273] on button "Lọc VP Gửi" at bounding box center [172, 261] width 199 height 29
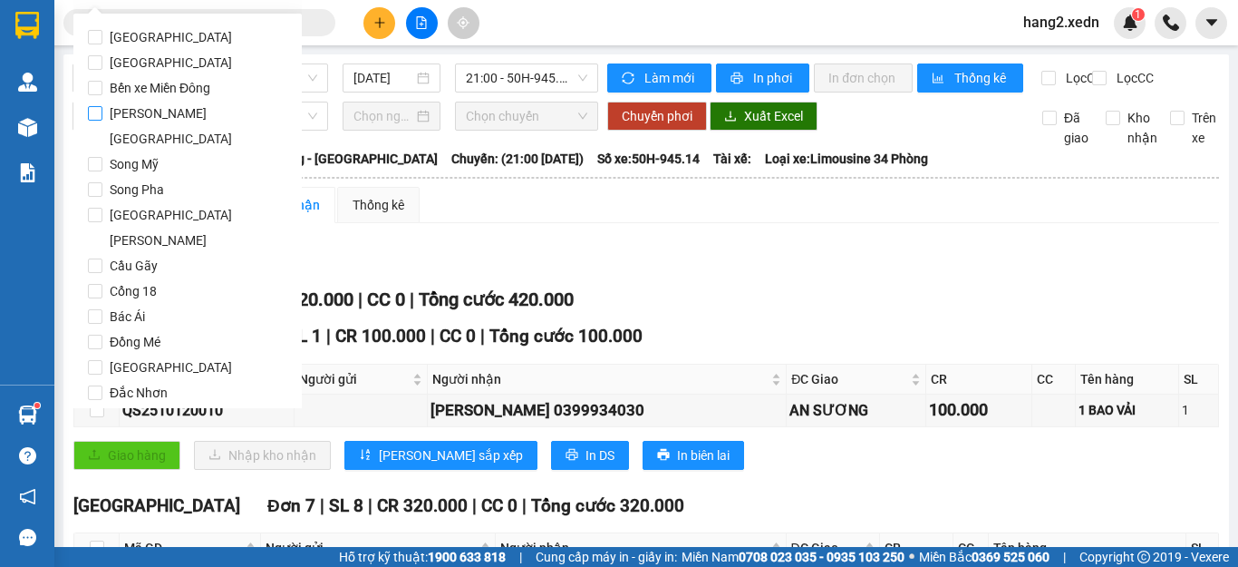
click at [160, 113] on span "Quảng Sơn" at bounding box center [194, 126] width 185 height 51
click at [102, 113] on input "Quảng Sơn" at bounding box center [95, 113] width 15 height 15
checkbox input "true"
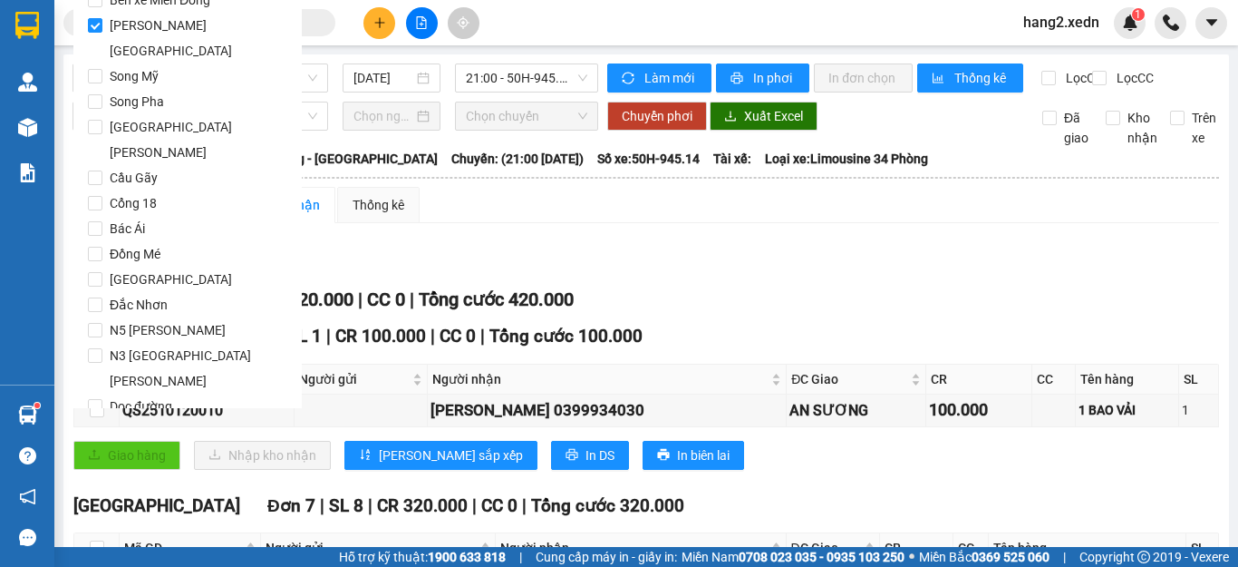
click at [125, 470] on button "Lọc" at bounding box center [113, 484] width 50 height 29
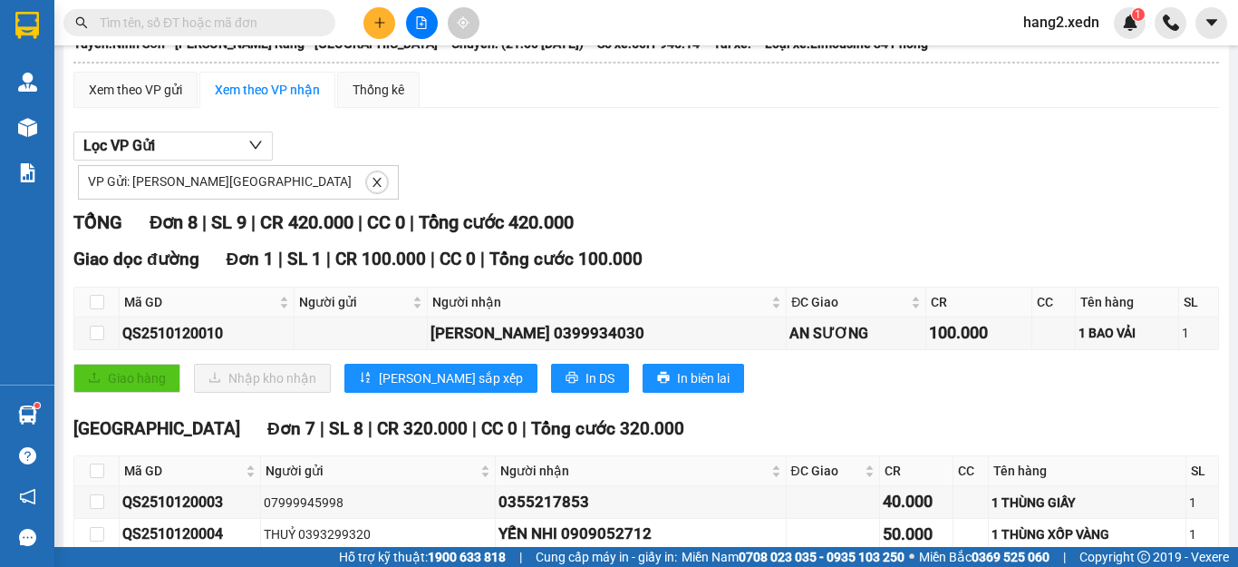
scroll to position [0, 0]
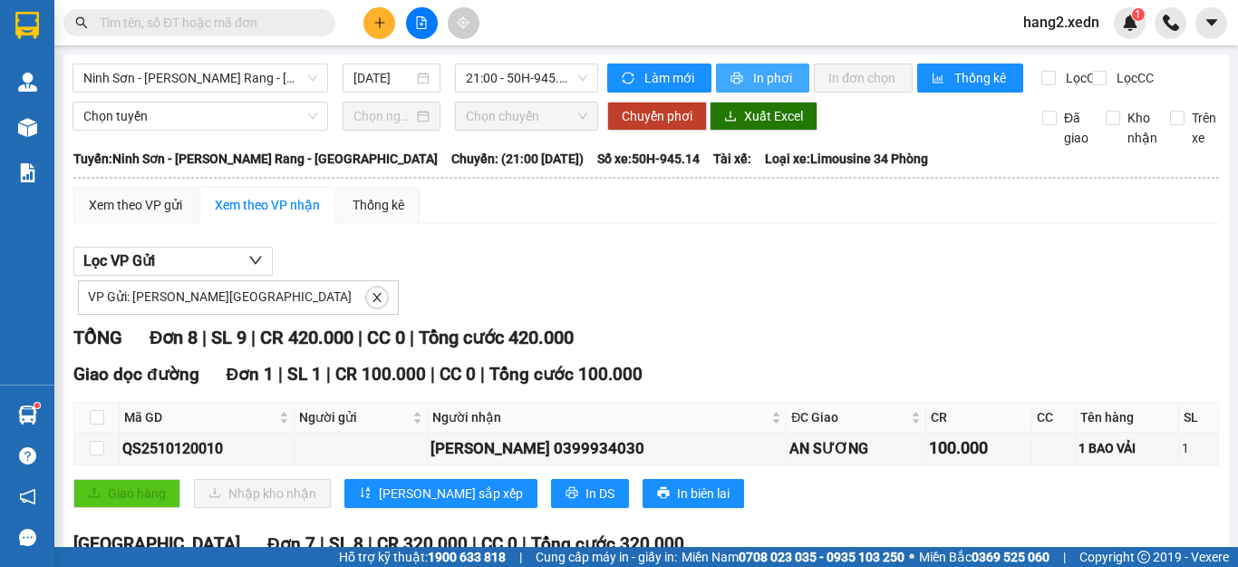
click at [775, 72] on span "In phơi" at bounding box center [774, 78] width 42 height 20
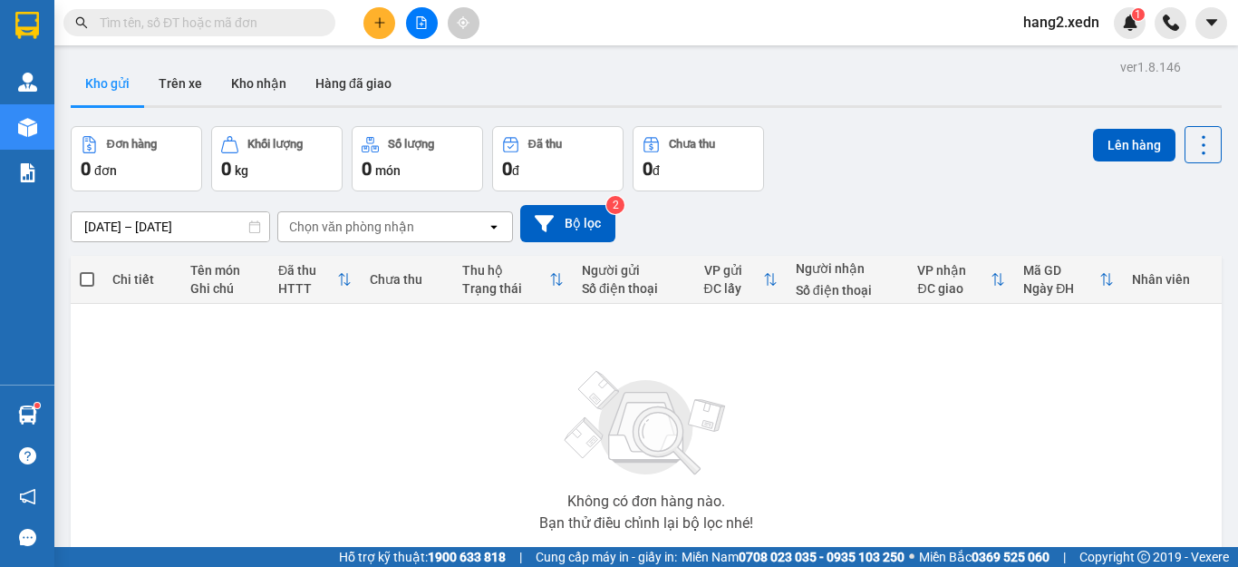
click at [423, 26] on icon "file-add" at bounding box center [421, 22] width 13 height 13
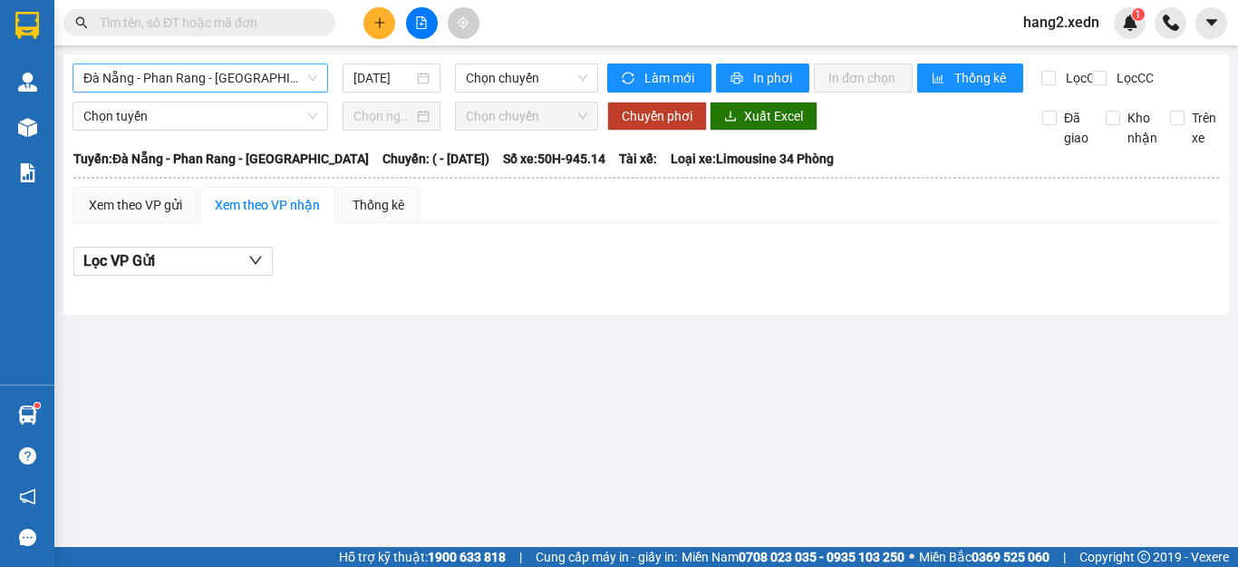
click at [209, 77] on span "Đà Nẵng - Phan Rang - Sài Gòn" at bounding box center [200, 77] width 234 height 27
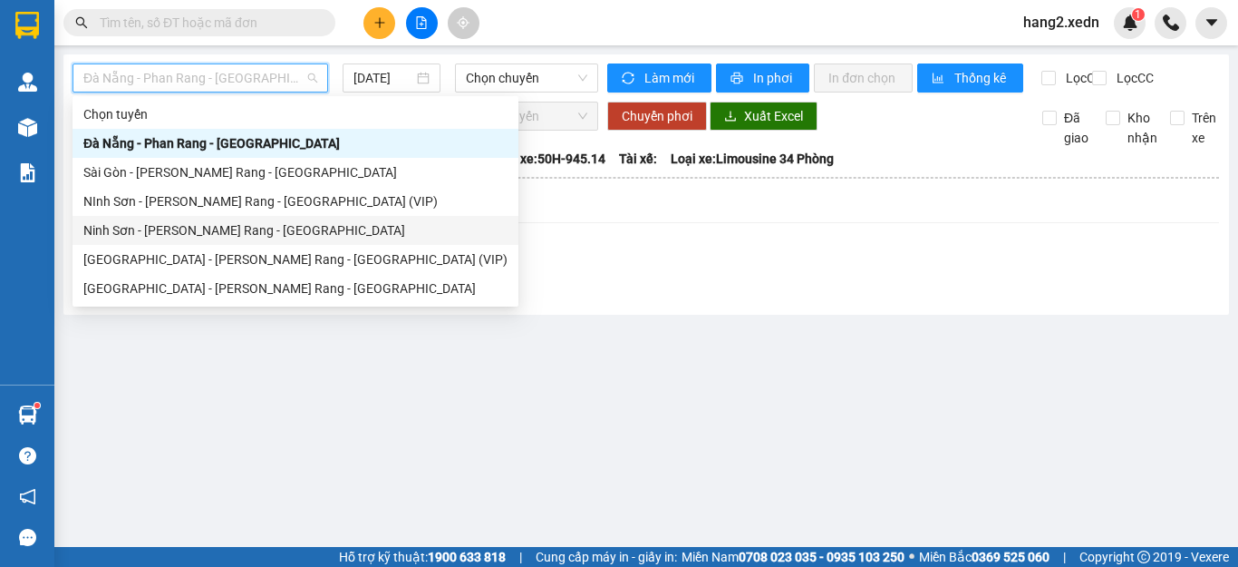
click at [169, 231] on div "Ninh Sơn - Phan Rang - Sài Gòn" at bounding box center [295, 230] width 424 height 20
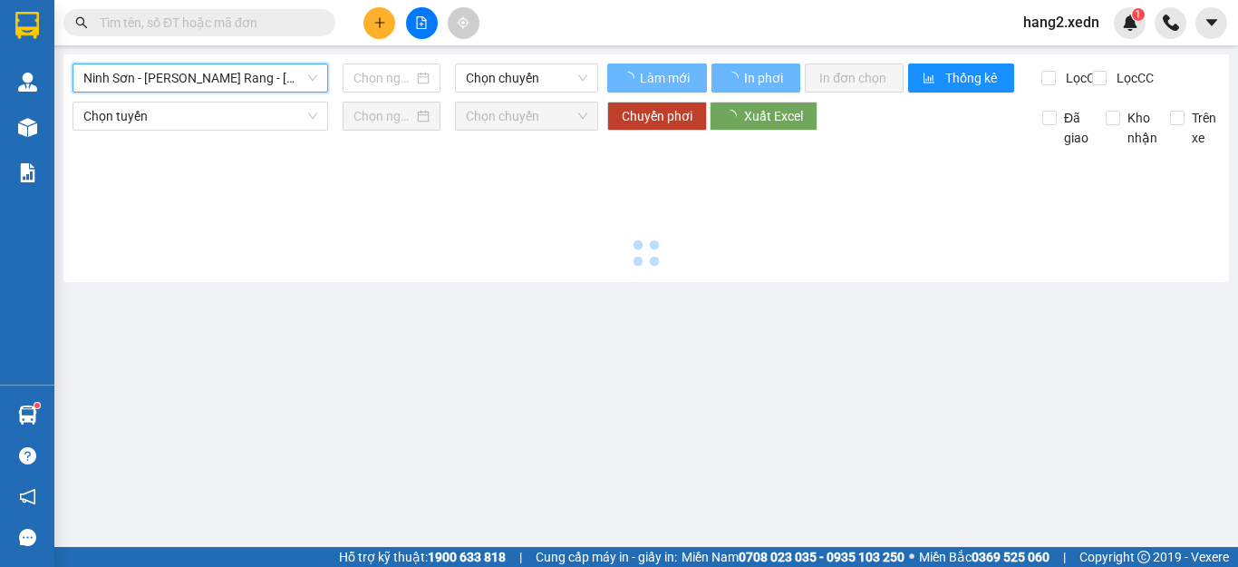
type input "12/10/2025"
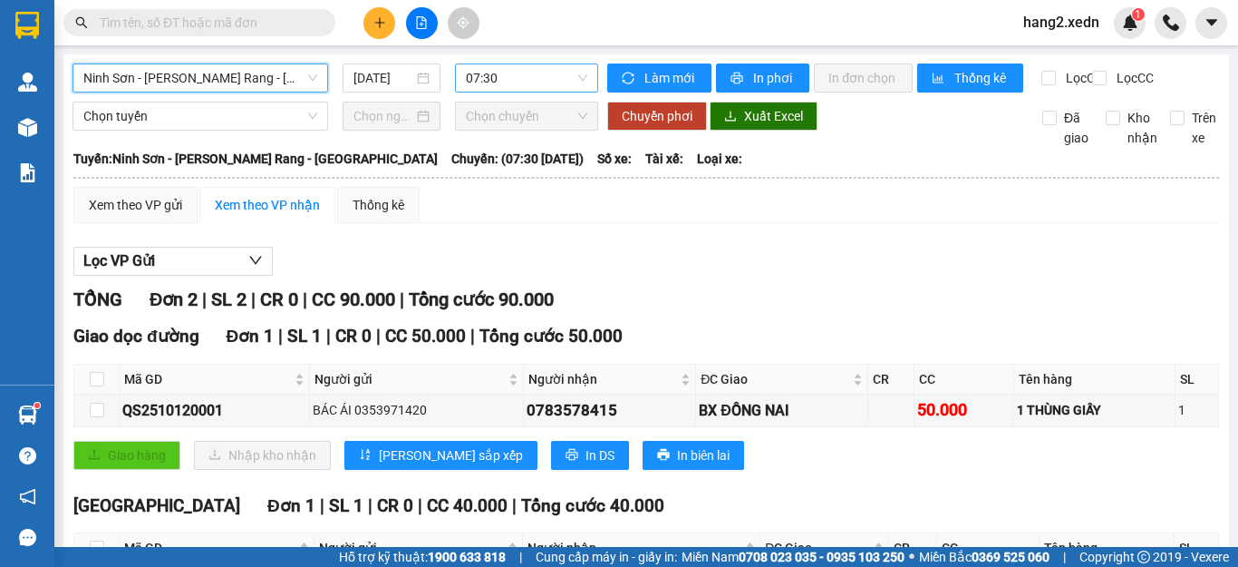
click at [527, 73] on span "07:30" at bounding box center [526, 77] width 121 height 27
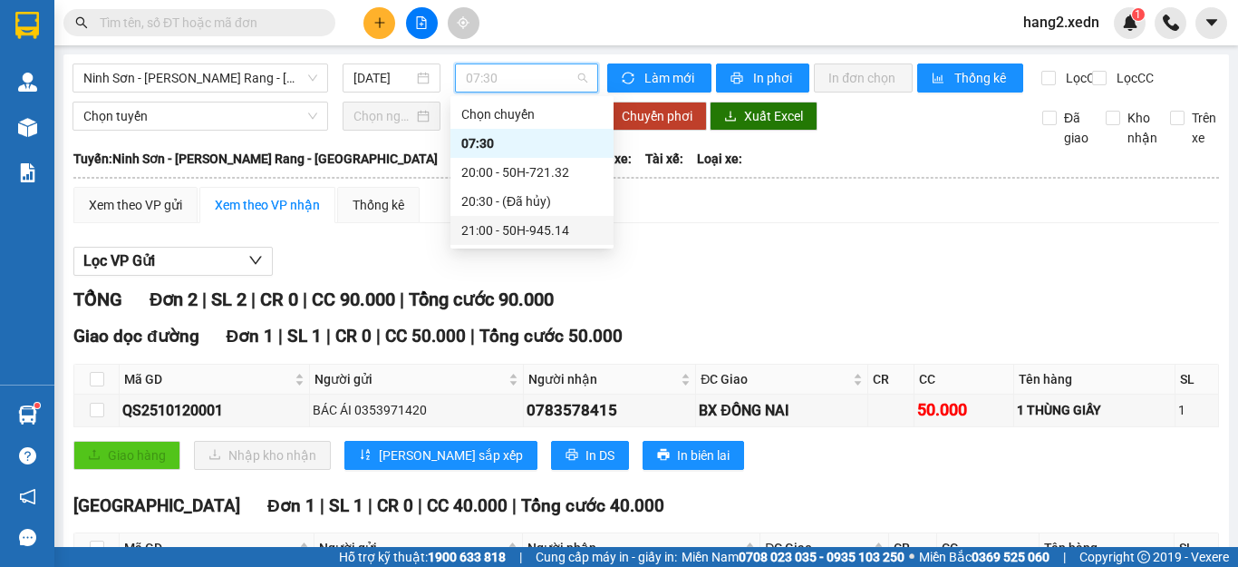
click at [500, 234] on div "21:00 - 50H-945.14" at bounding box center [531, 230] width 141 height 20
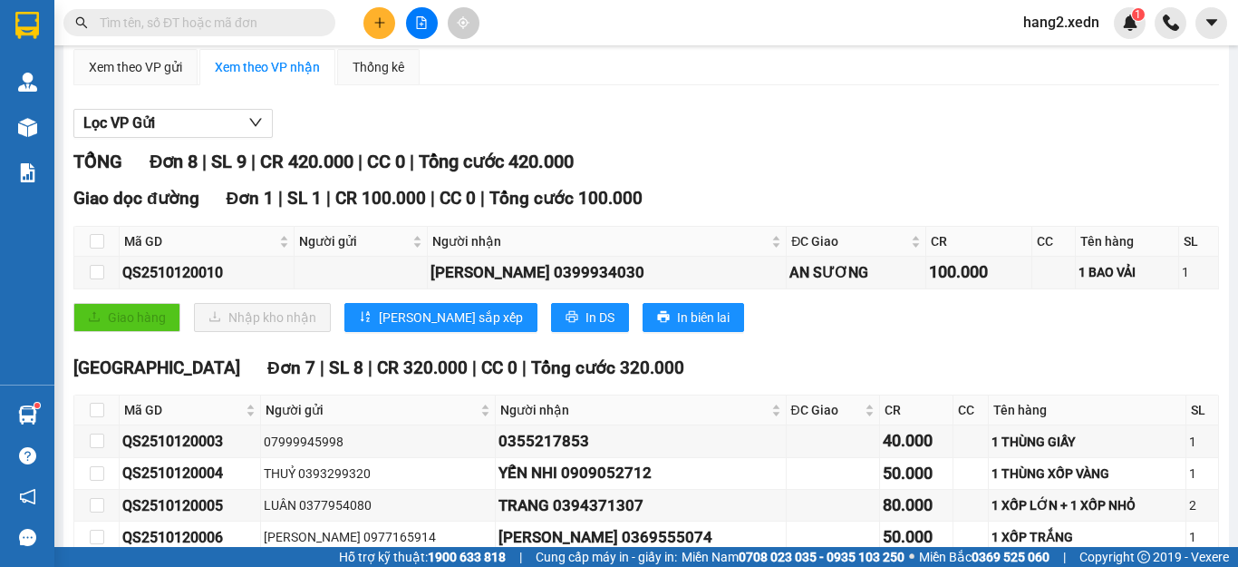
scroll to position [47, 0]
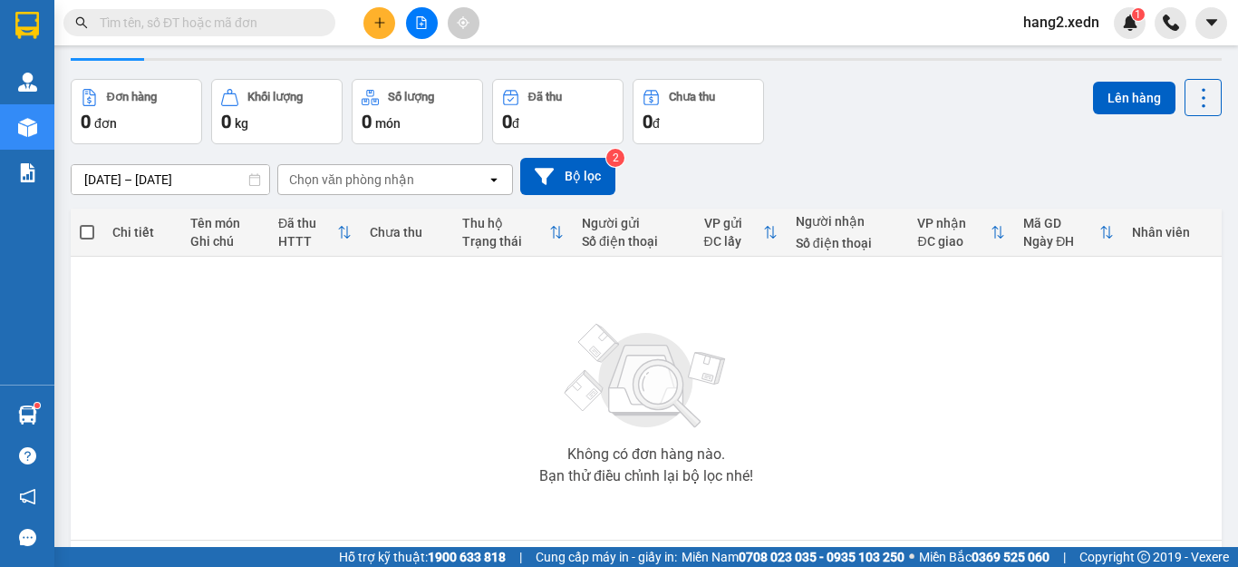
click at [422, 26] on icon "file-add" at bounding box center [421, 22] width 13 height 13
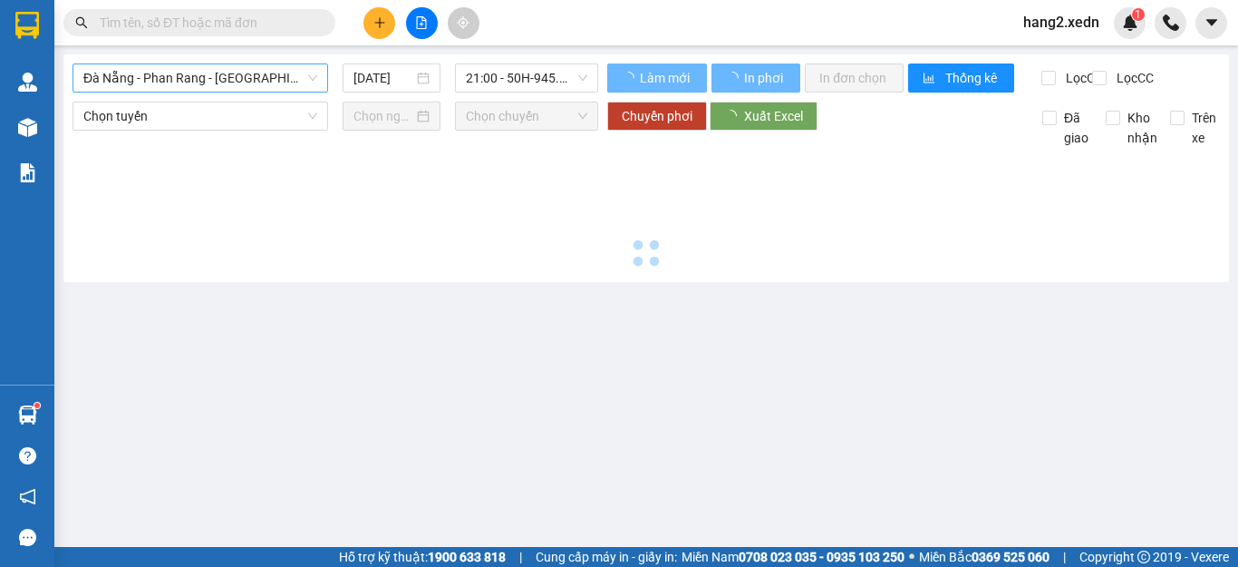
click at [166, 72] on span "Đà Nẵng - Phan Rang - Sài Gòn" at bounding box center [200, 77] width 234 height 27
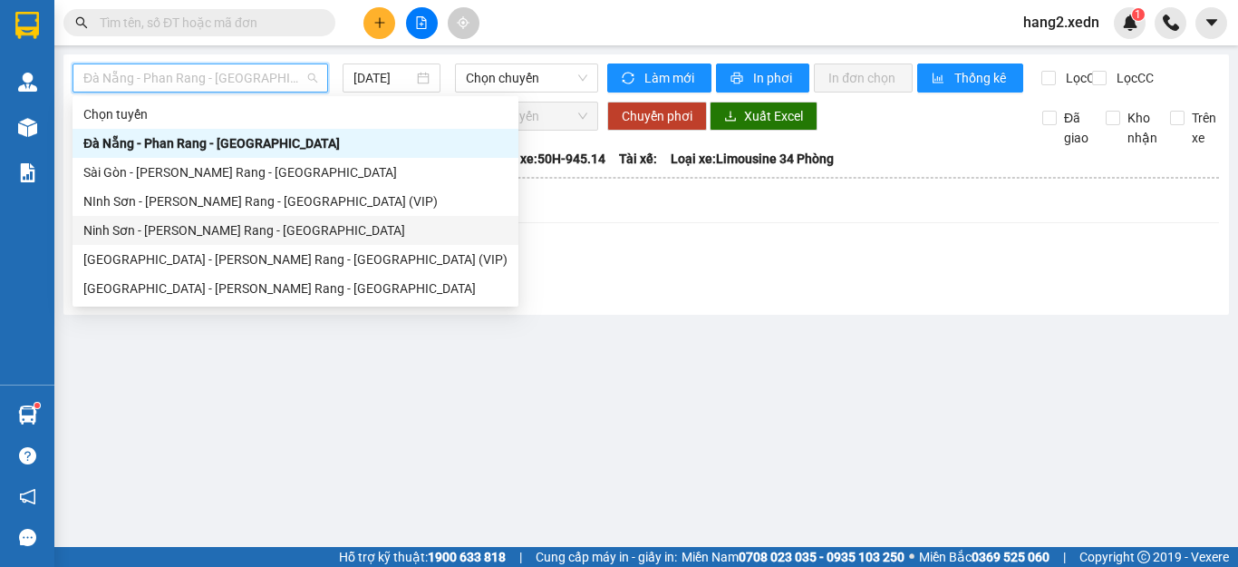
click at [135, 229] on div "Ninh Sơn - Phan Rang - Sài Gòn" at bounding box center [295, 230] width 424 height 20
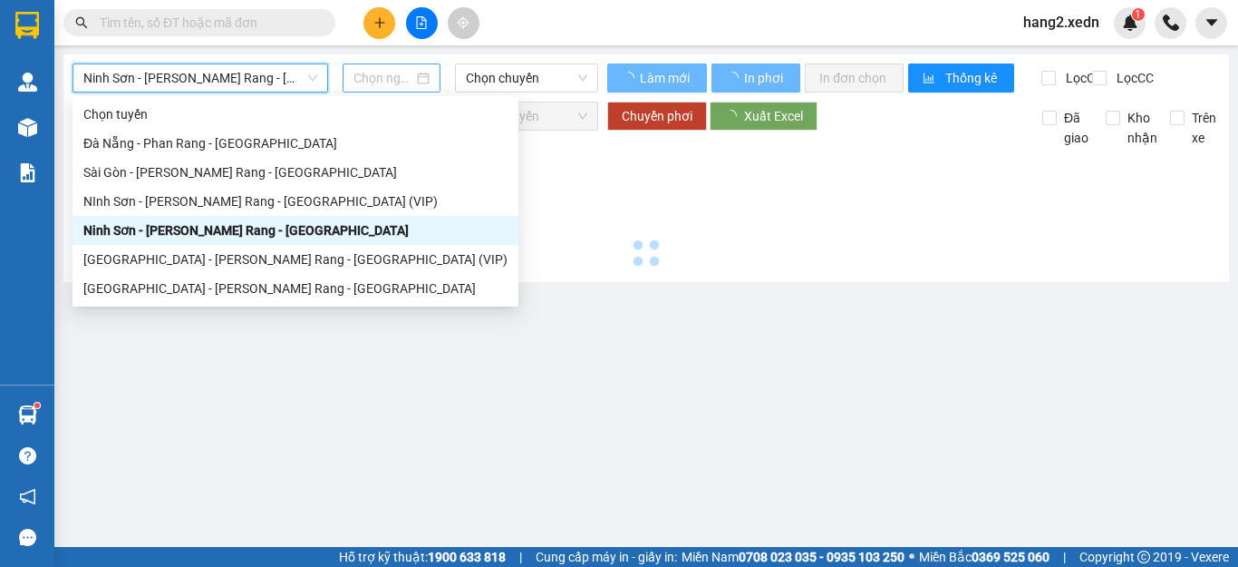
type input "12/10/2025"
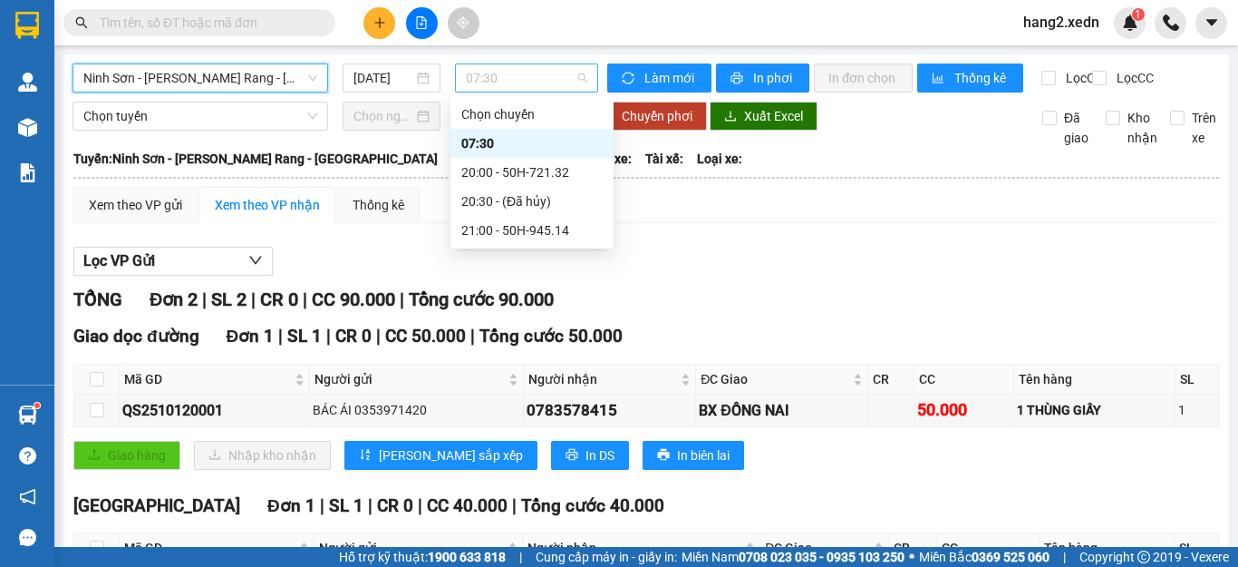
click at [486, 83] on span "07:30" at bounding box center [526, 77] width 121 height 27
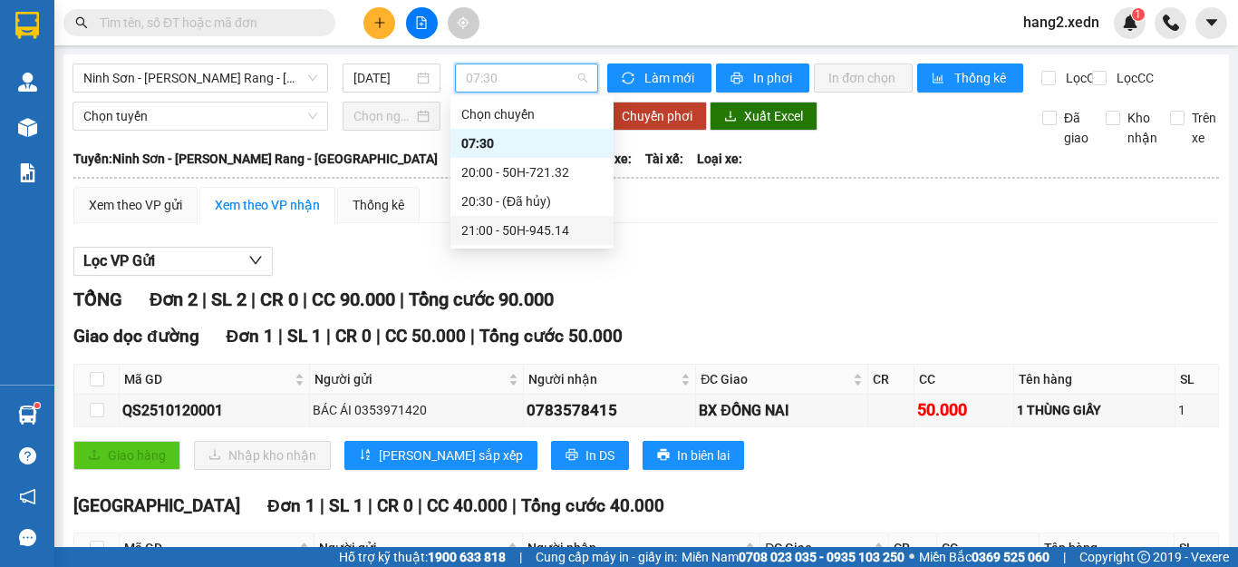
click at [482, 234] on div "21:00 - 50H-945.14" at bounding box center [531, 230] width 141 height 20
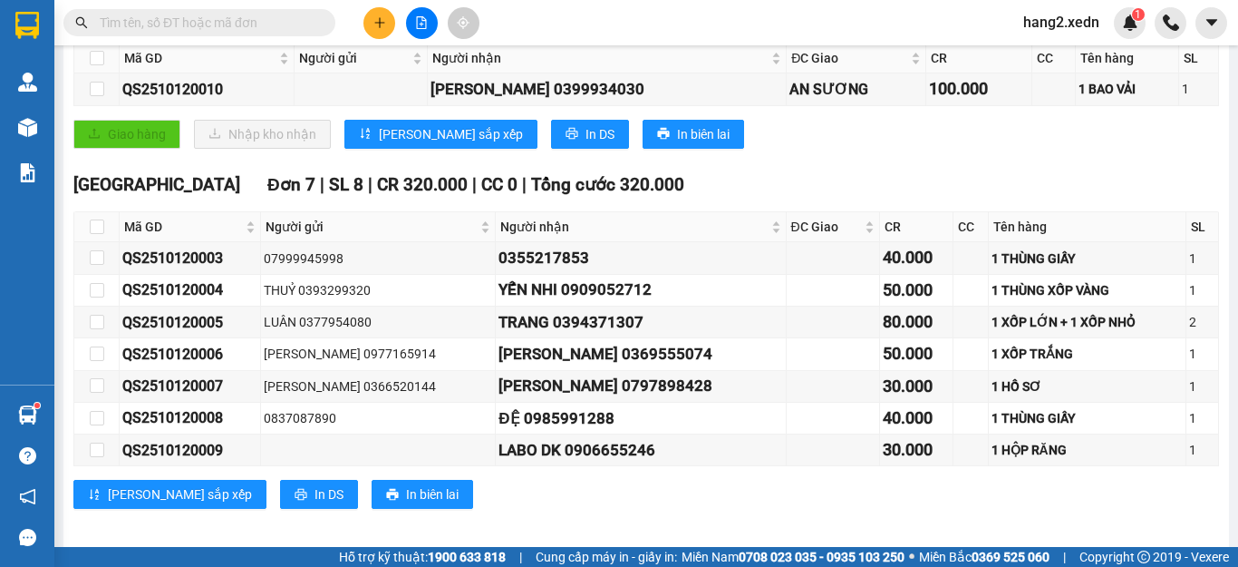
scroll to position [313, 0]
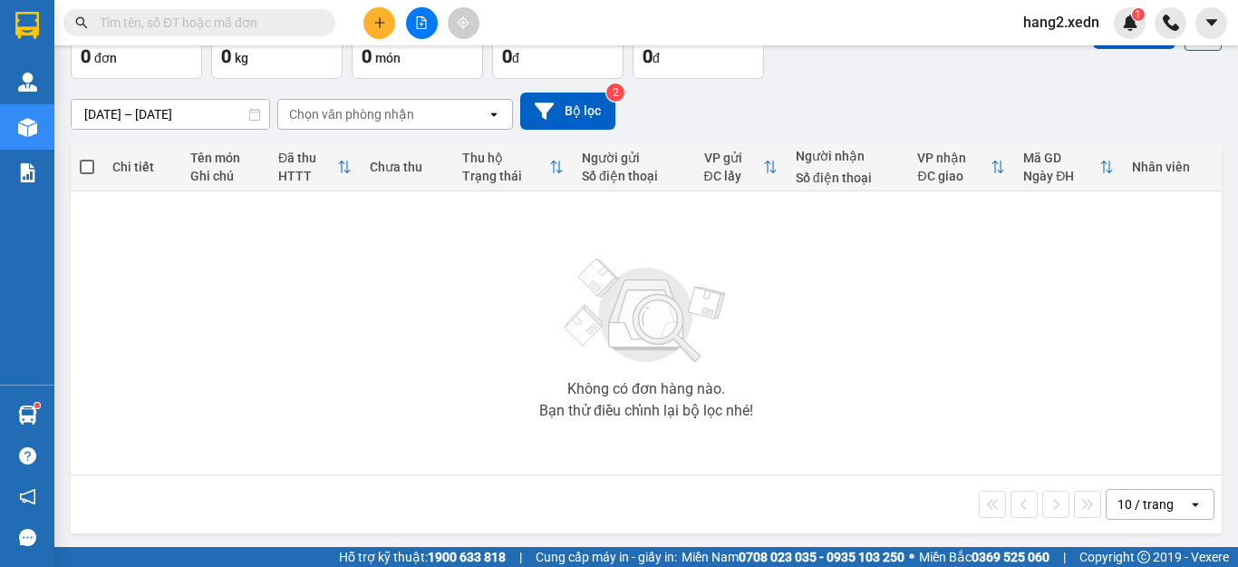
scroll to position [115, 0]
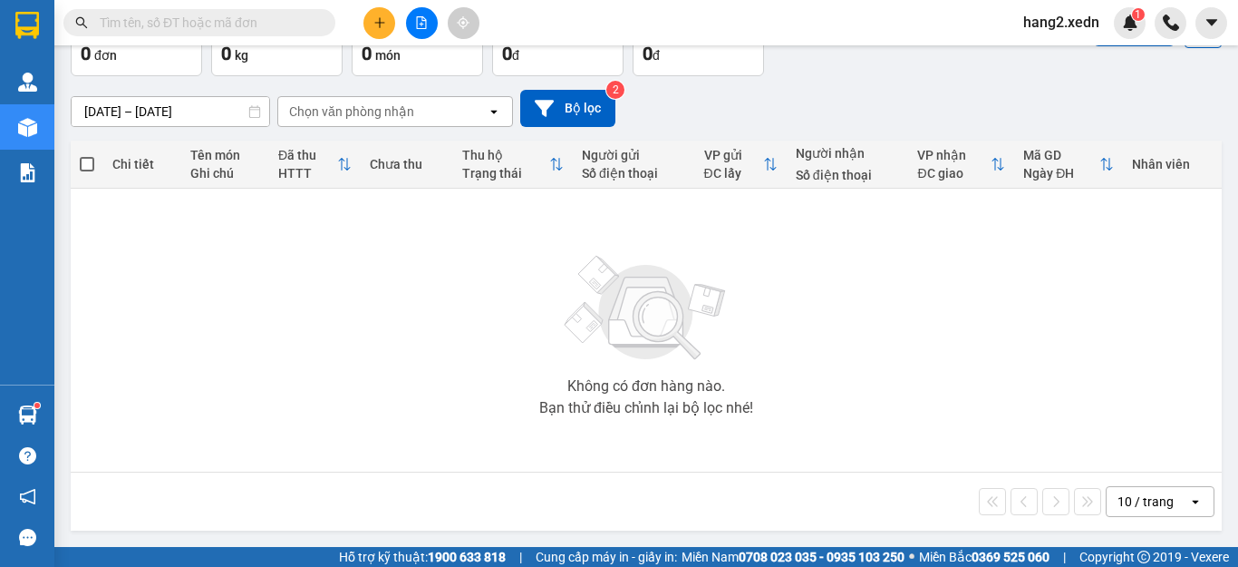
click at [1067, 21] on span "hang2.xedn" at bounding box center [1061, 22] width 105 height 23
click at [1073, 54] on span "Đăng xuất" at bounding box center [1075, 56] width 76 height 20
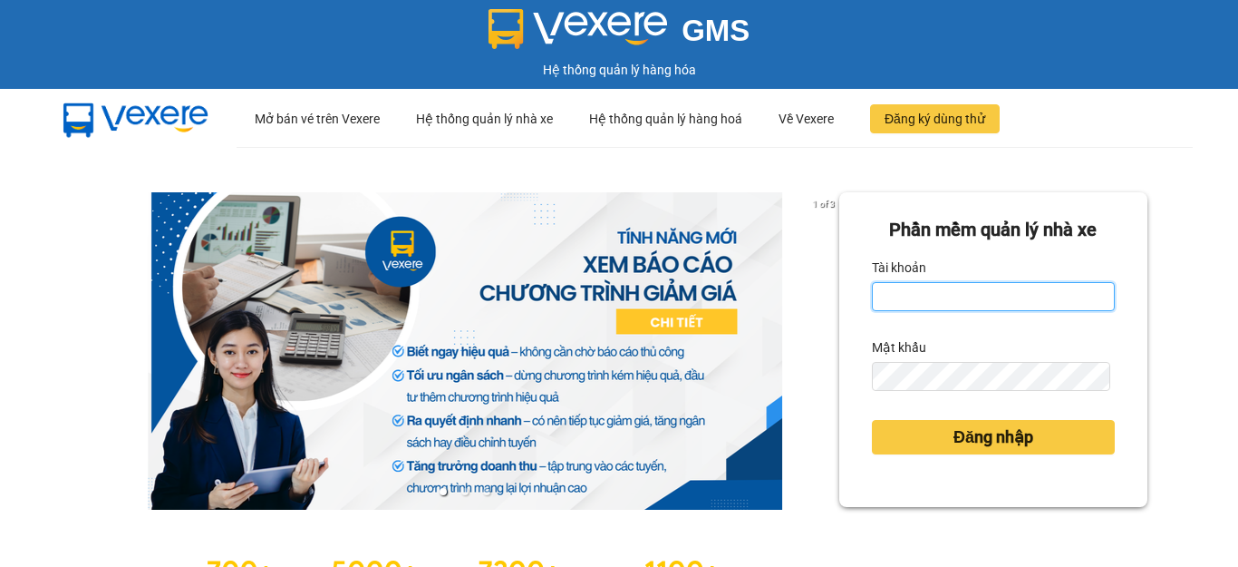
type input "hang2.xedn"
drag, startPoint x: 946, startPoint y: 293, endPoint x: 855, endPoint y: 316, distance: 93.7
click at [855, 316] on div "Phần mềm quản lý nhà xe Tài khoản hang2.xedn Mật khẩu Đăng nhập" at bounding box center [994, 349] width 308 height 315
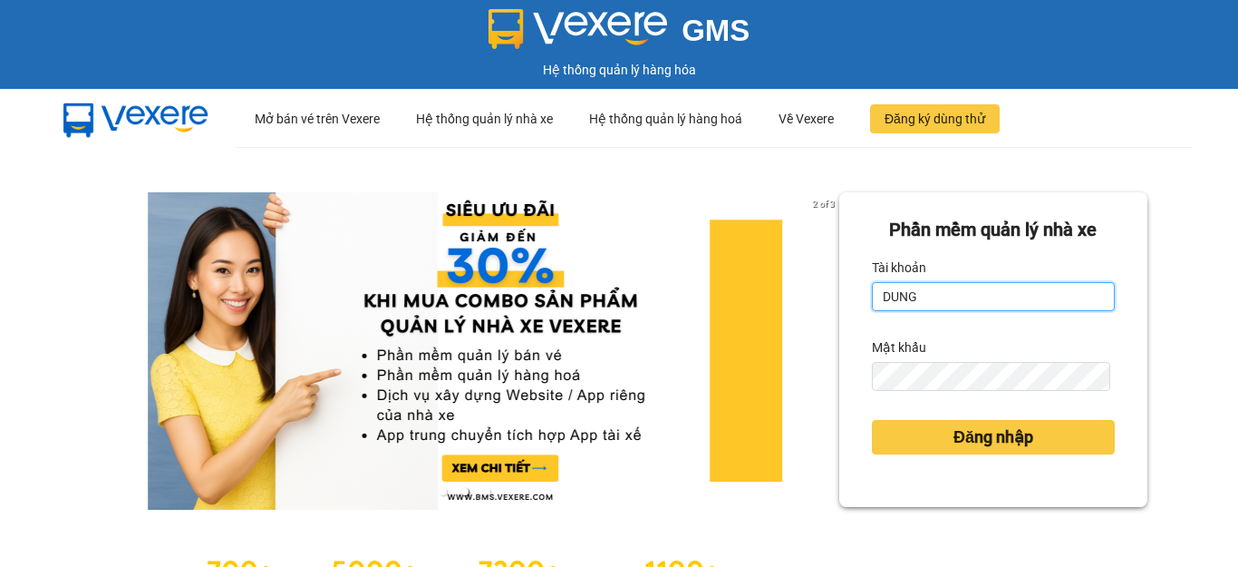
type input "dungqs.xedn"
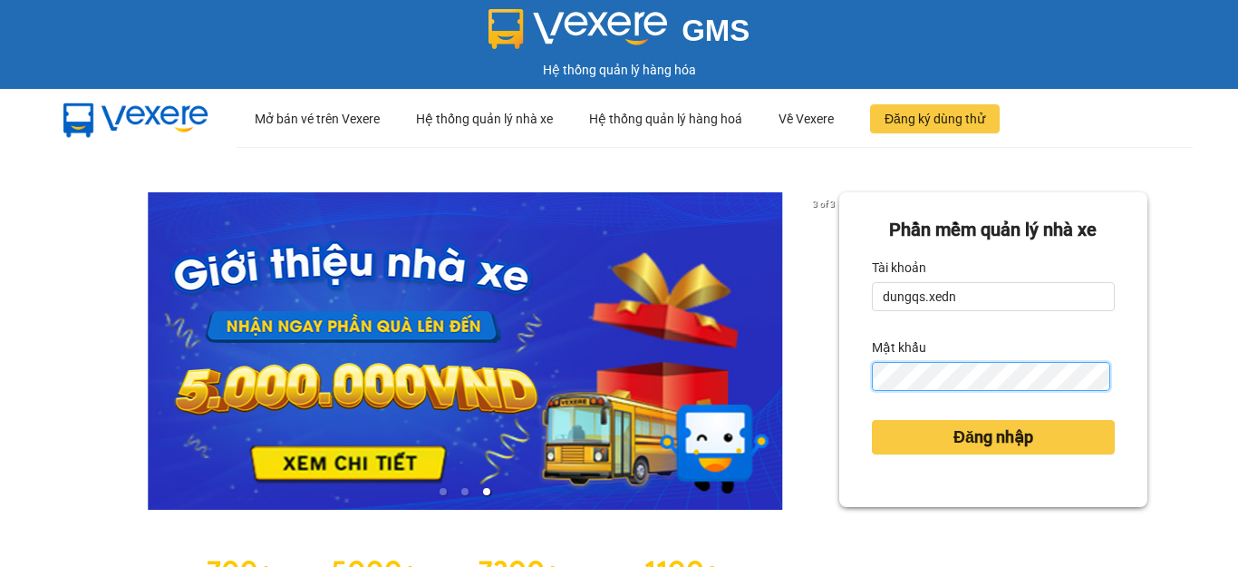
click at [752, 395] on div "3 of 3 Phần mềm quản lý nhà xe Tài khoản dungqs.xedn Mật khẩu Đăng nhập" at bounding box center [619, 403] width 1238 height 513
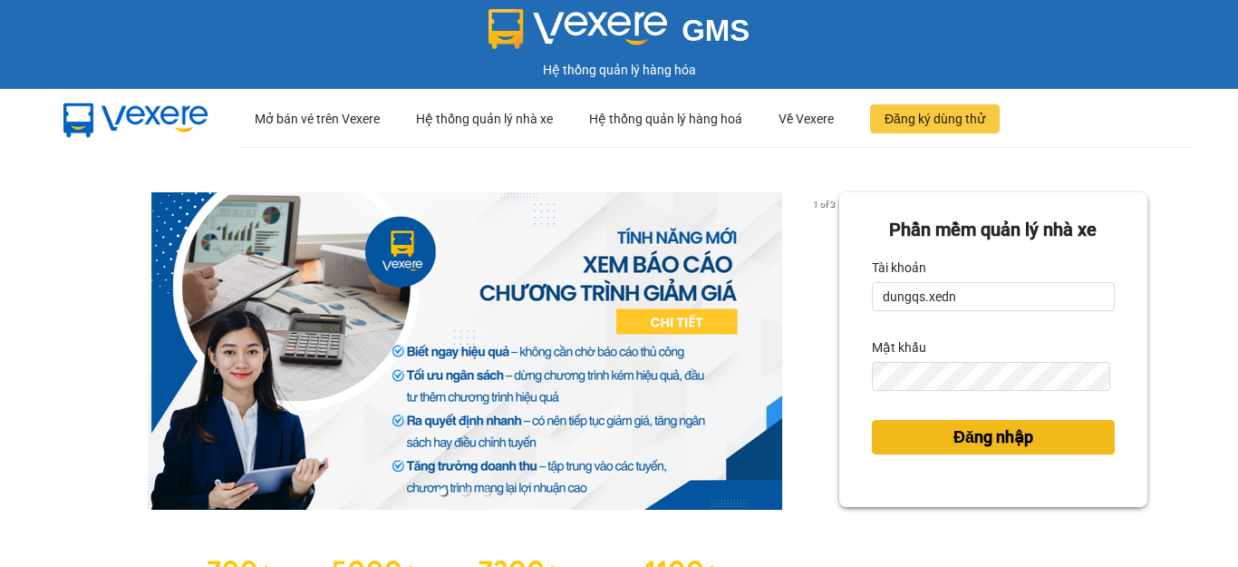
click at [969, 428] on span "Đăng nhập" at bounding box center [994, 436] width 80 height 25
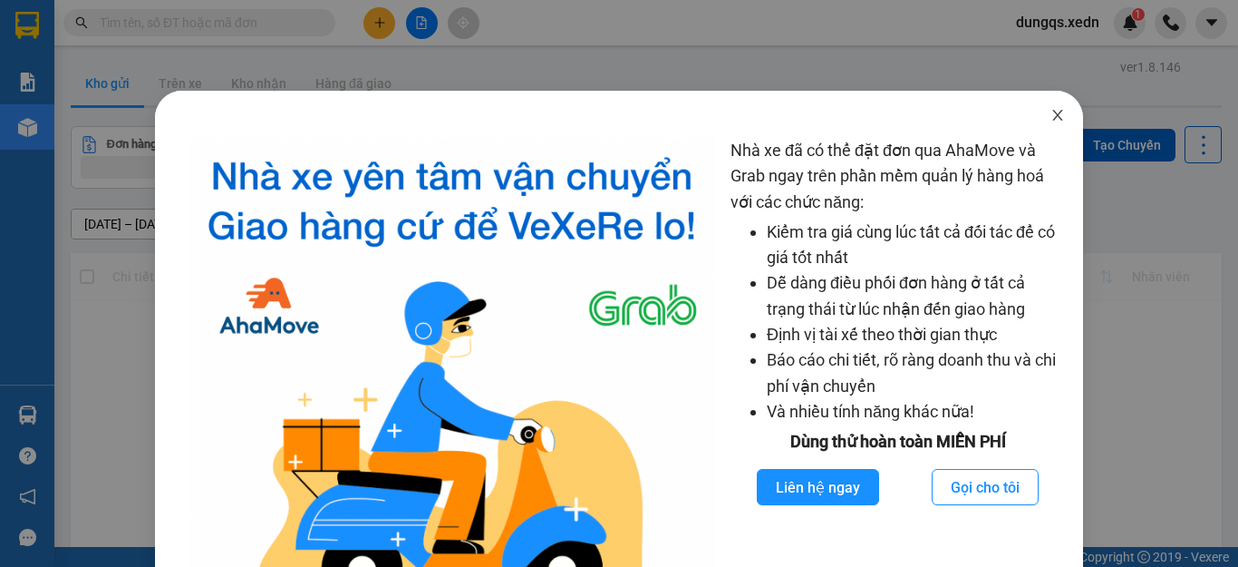
click at [1051, 120] on icon "close" at bounding box center [1058, 115] width 15 height 15
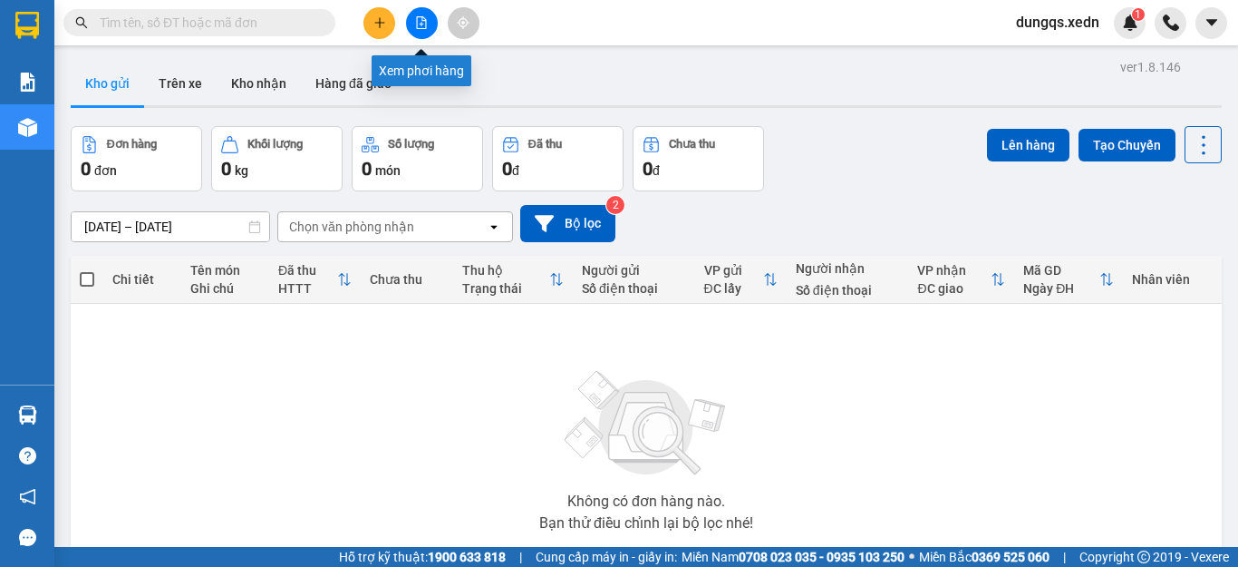
click at [417, 23] on icon "file-add" at bounding box center [422, 22] width 10 height 13
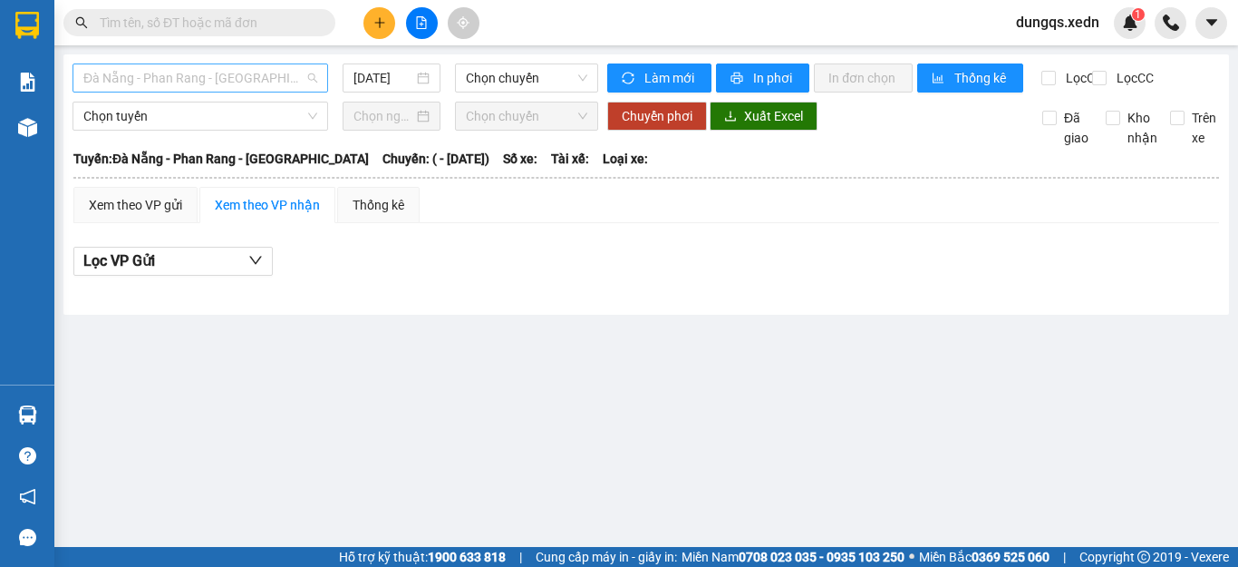
click at [251, 77] on span "Đà Nẵng - Phan Rang - Sài Gòn" at bounding box center [200, 77] width 234 height 27
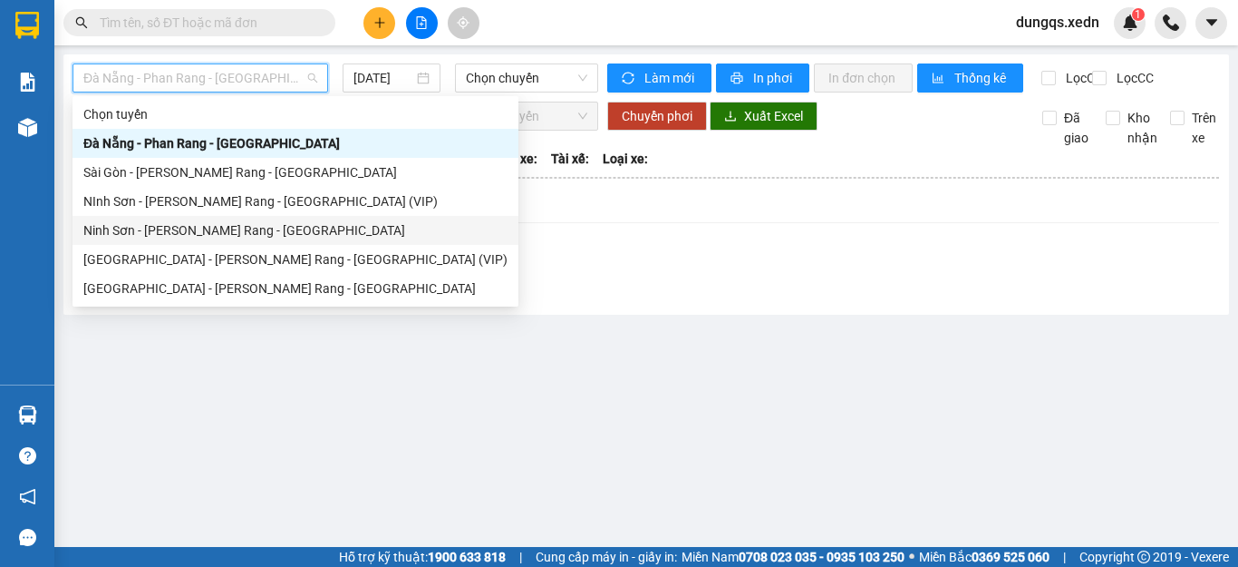
click at [209, 231] on div "Ninh Sơn - Phan Rang - Sài Gòn" at bounding box center [295, 230] width 424 height 20
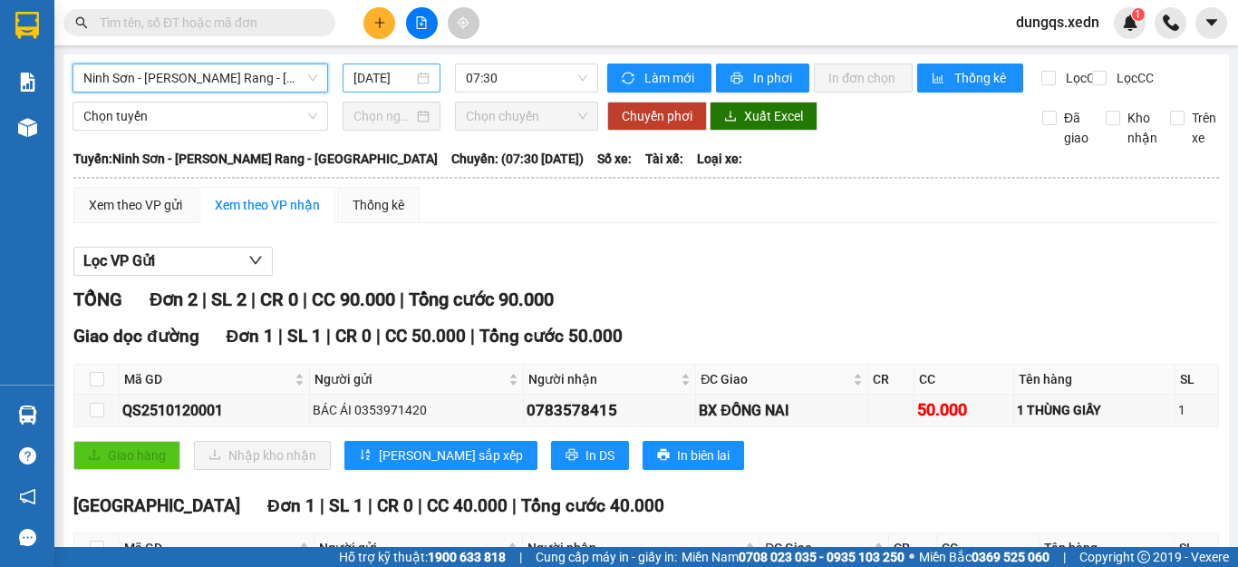
click at [394, 83] on input "12/10/2025" at bounding box center [384, 78] width 60 height 20
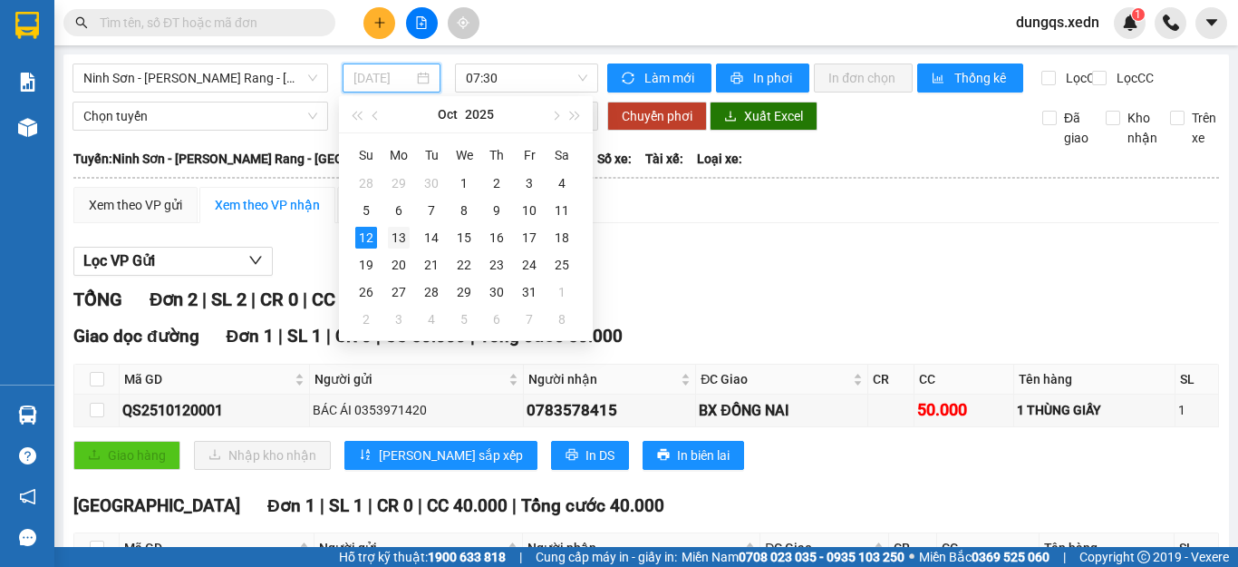
click at [398, 235] on div "13" at bounding box center [399, 238] width 22 height 22
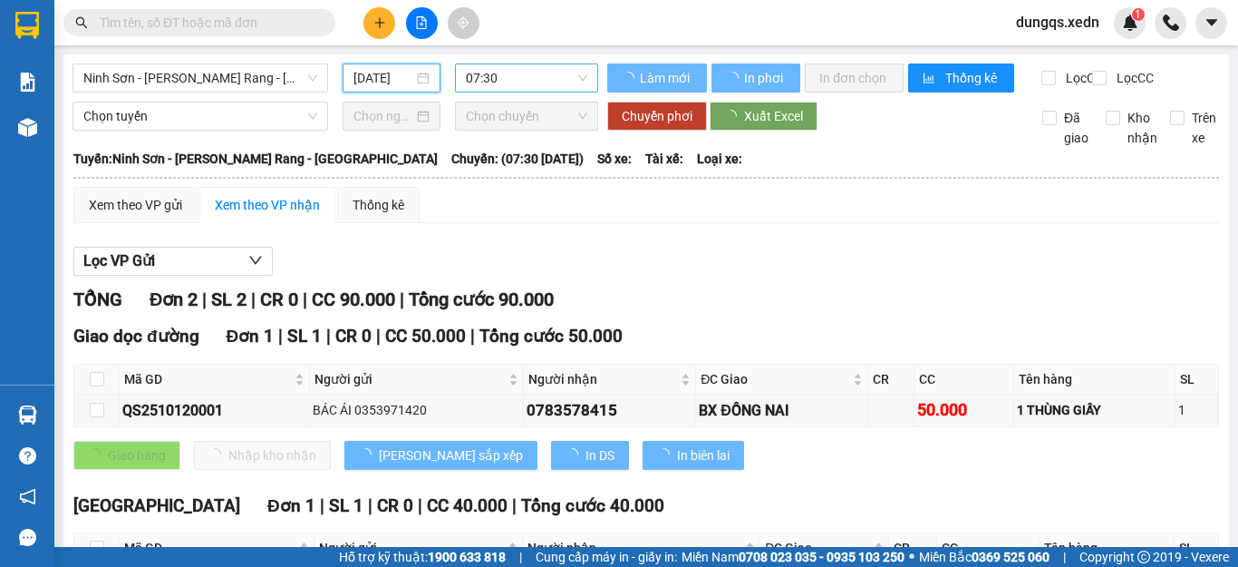
type input "13/10/2025"
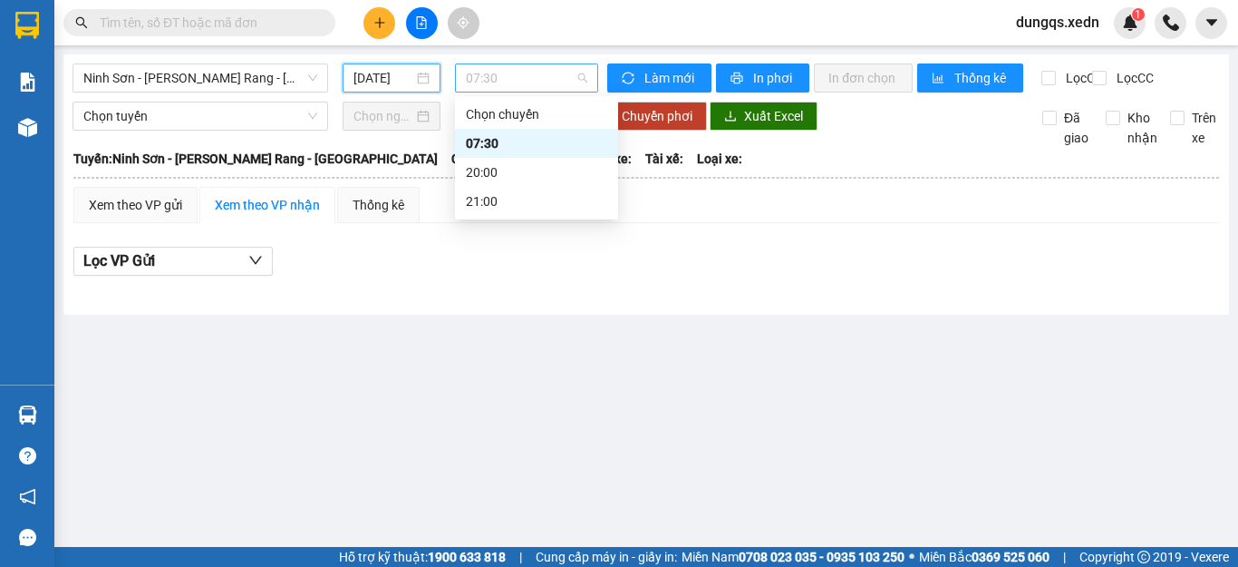
click at [533, 77] on span "07:30" at bounding box center [526, 77] width 121 height 27
click at [507, 199] on div "21:00" at bounding box center [536, 201] width 141 height 20
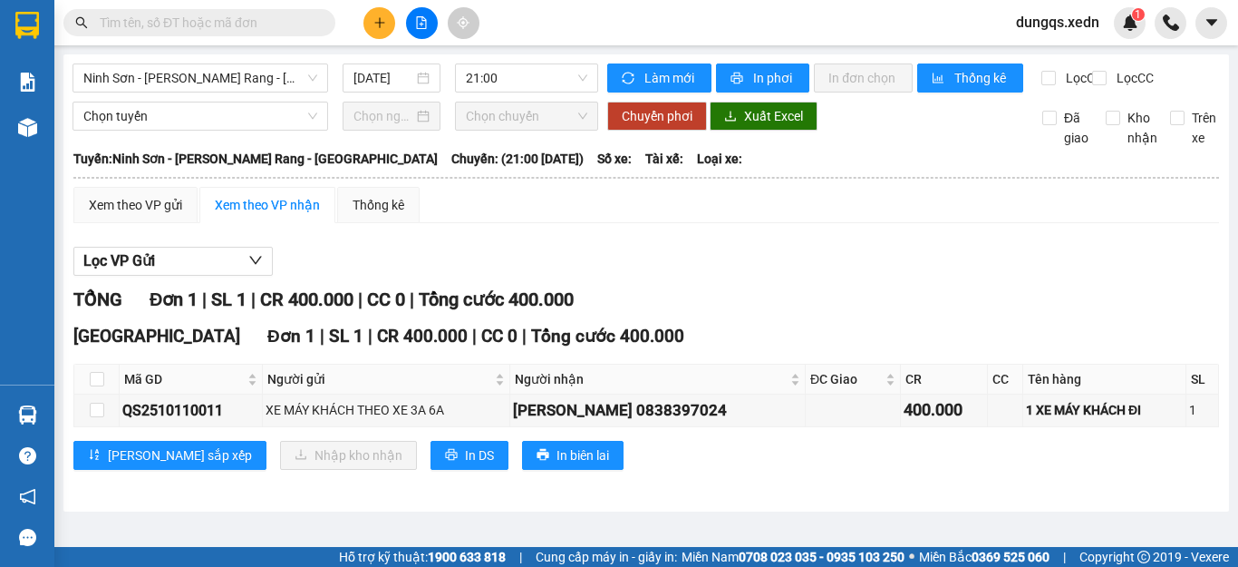
click at [1086, 24] on span "dungqs.xedn" at bounding box center [1058, 22] width 112 height 23
click at [1067, 60] on span "Đăng xuất" at bounding box center [1067, 56] width 76 height 20
